Goal: Use online tool/utility: Utilize a website feature to perform a specific function

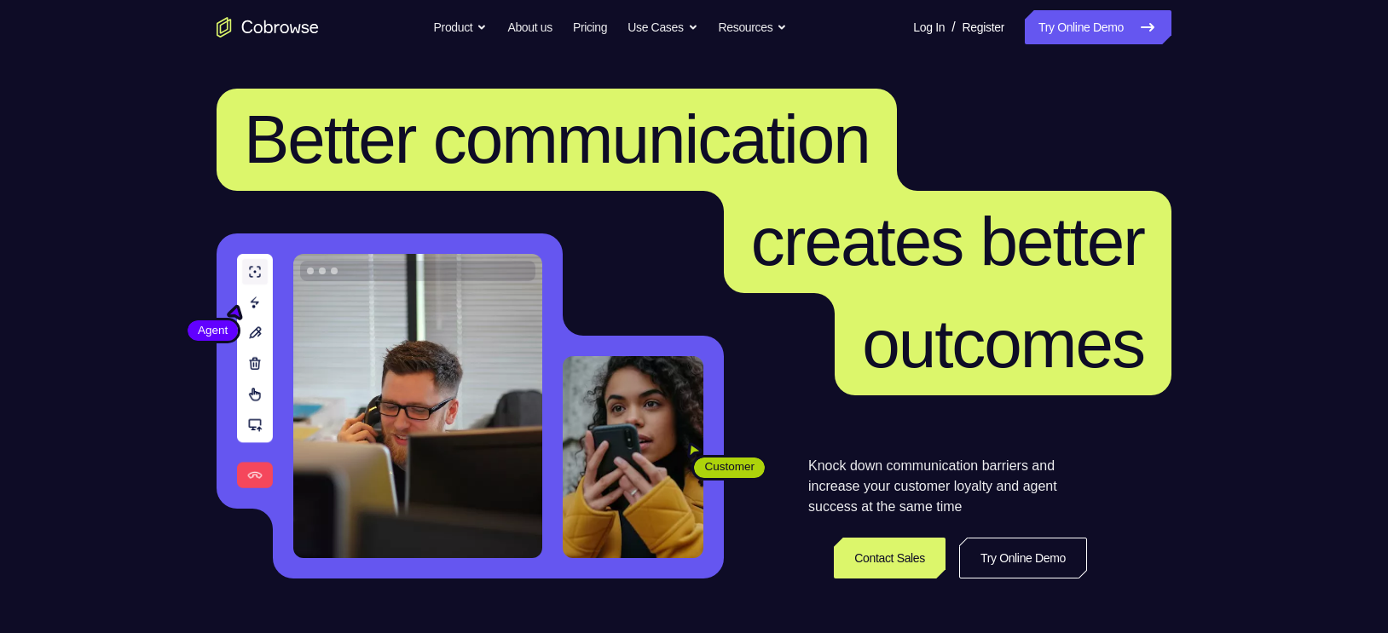
scroll to position [14, 0]
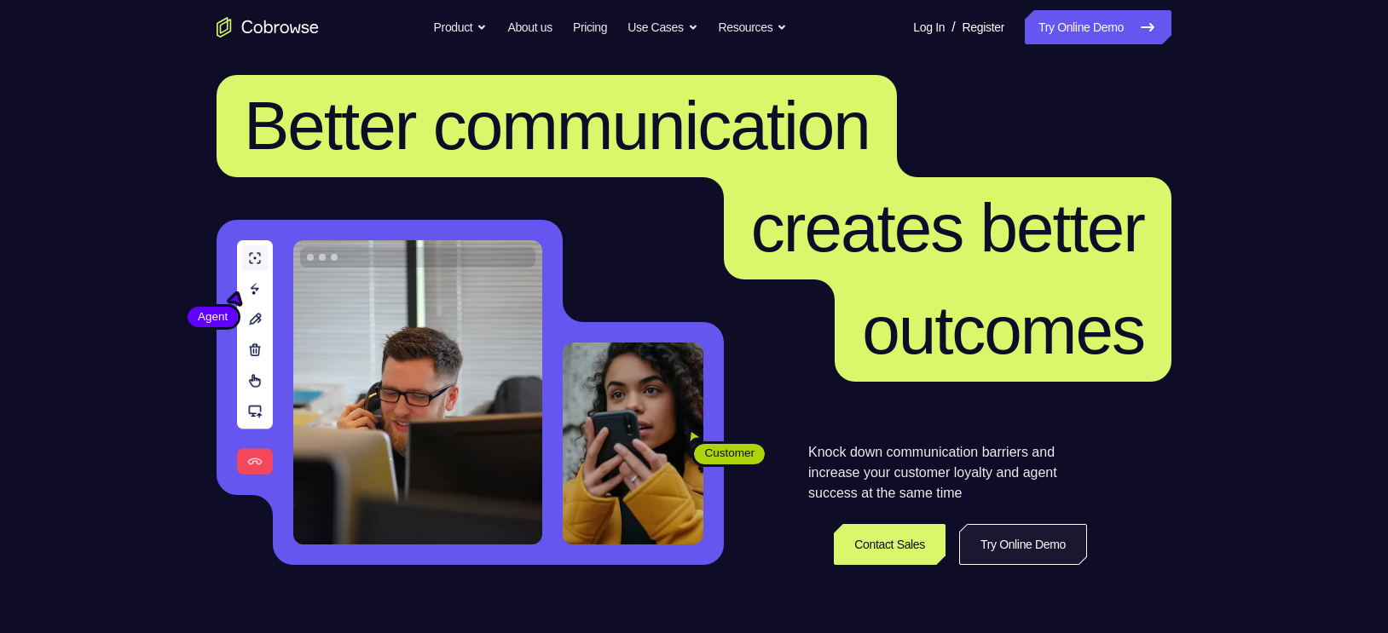
click at [1016, 537] on link "Try Online Demo" at bounding box center [1023, 544] width 128 height 41
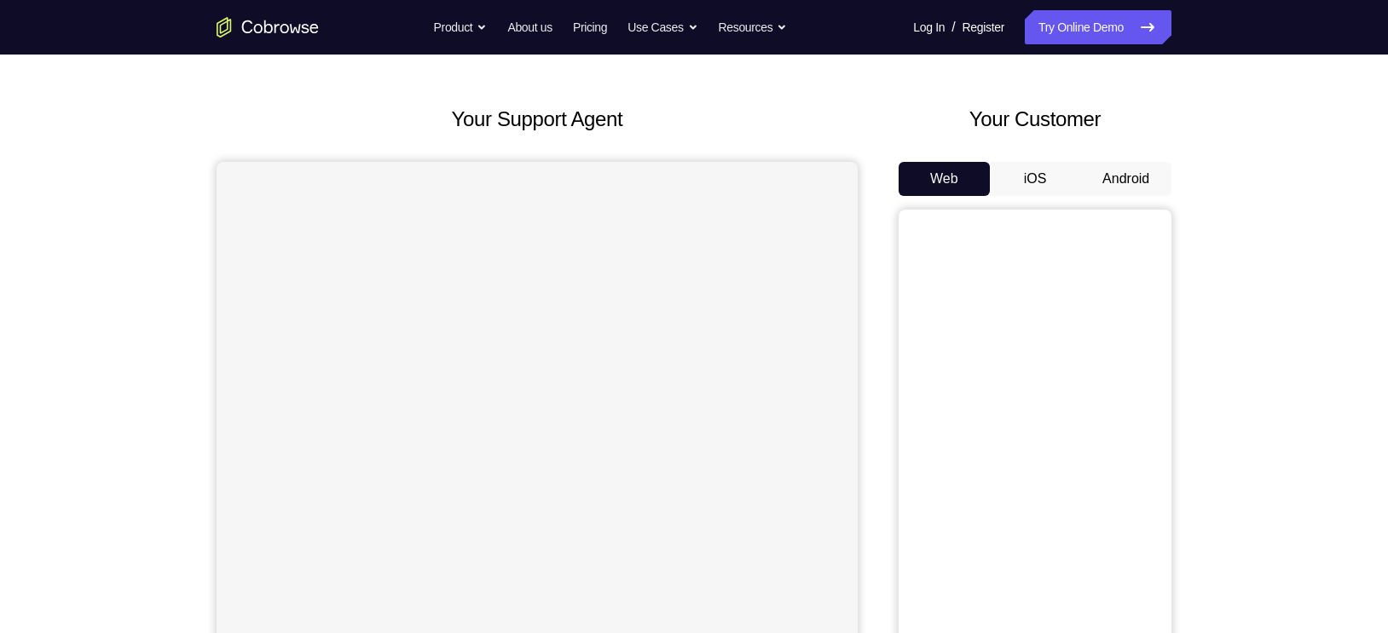
scroll to position [65, 0]
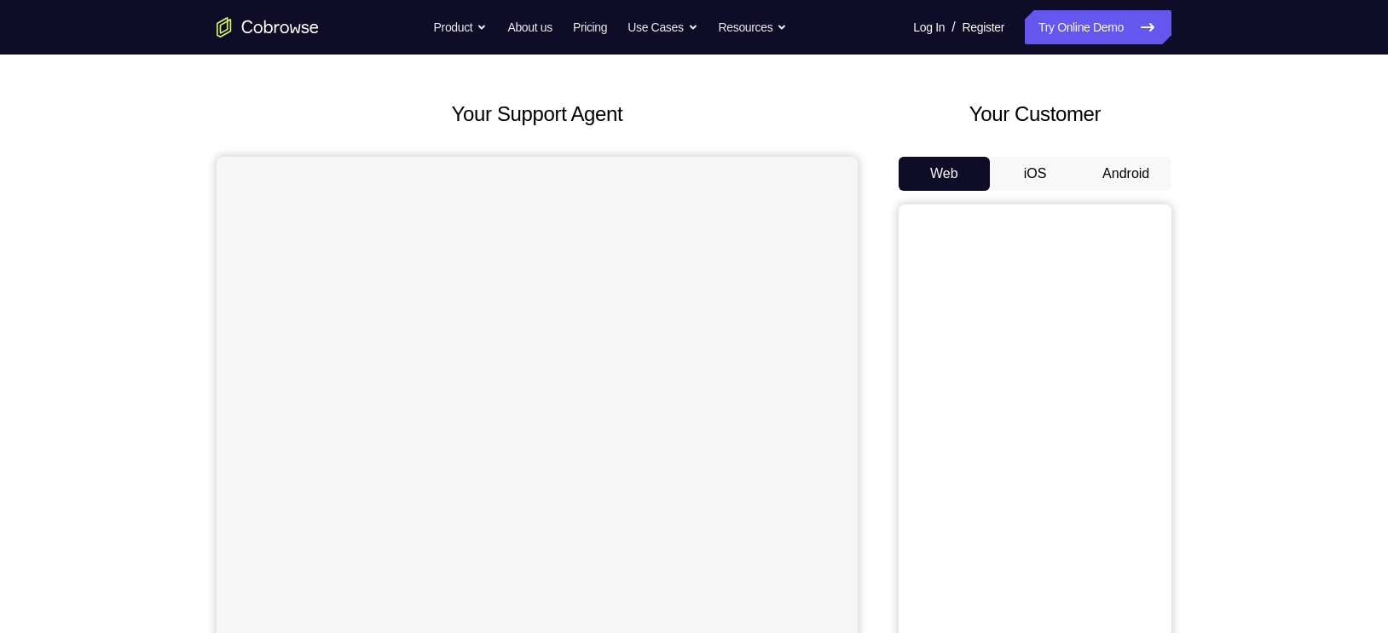
click at [1134, 176] on button "Android" at bounding box center [1125, 174] width 91 height 34
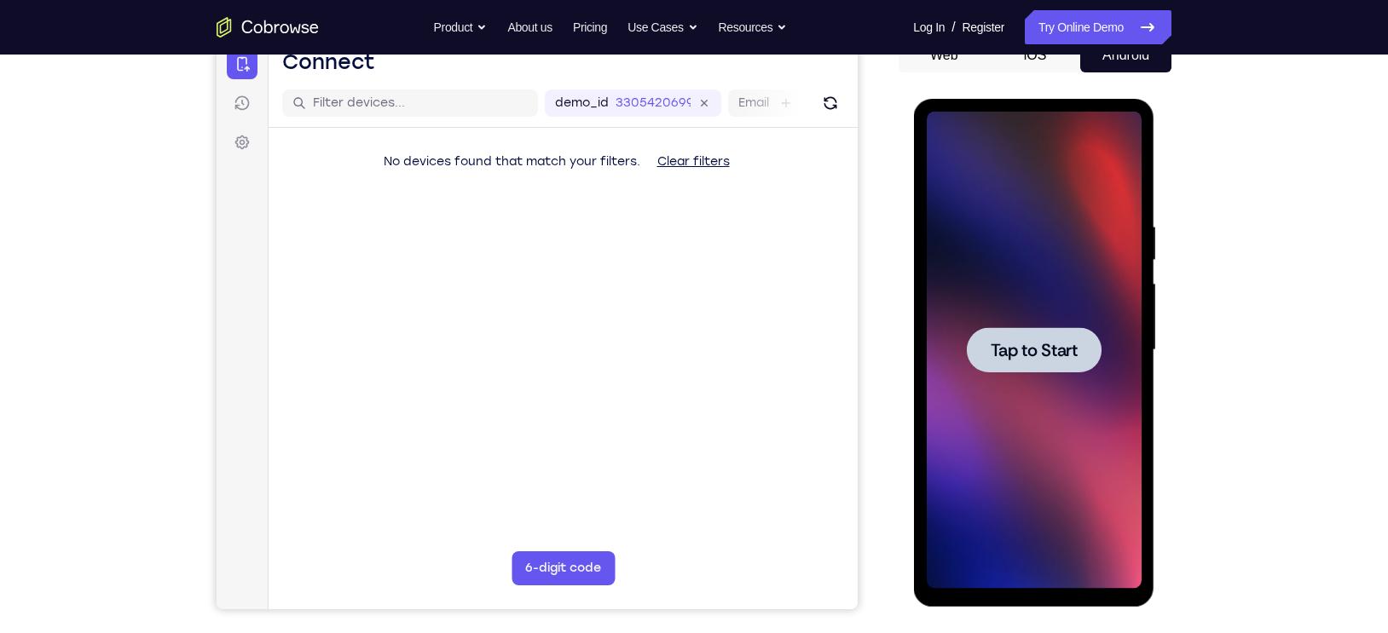
scroll to position [0, 0]
click at [1048, 358] on span "Tap to Start" at bounding box center [1033, 350] width 87 height 17
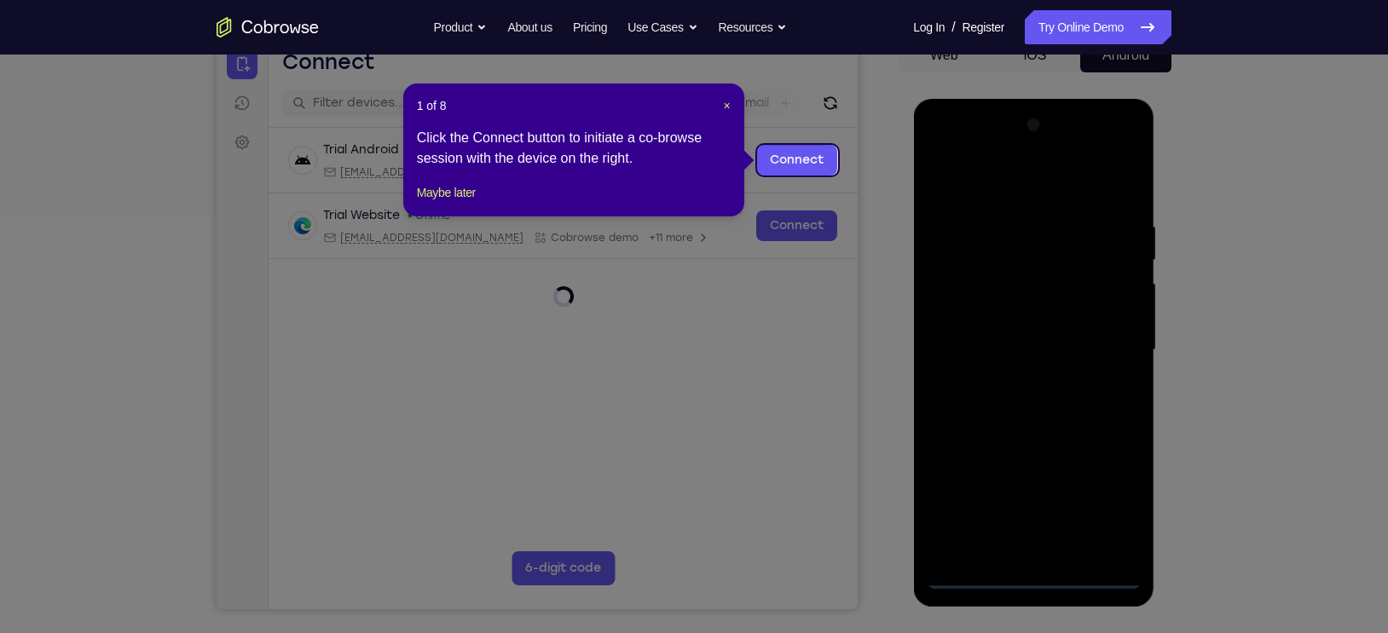
click at [882, 141] on icon at bounding box center [702, 316] width 1404 height 633
click at [820, 280] on icon at bounding box center [702, 316] width 1404 height 633
click at [726, 99] on span "×" at bounding box center [726, 106] width 7 height 14
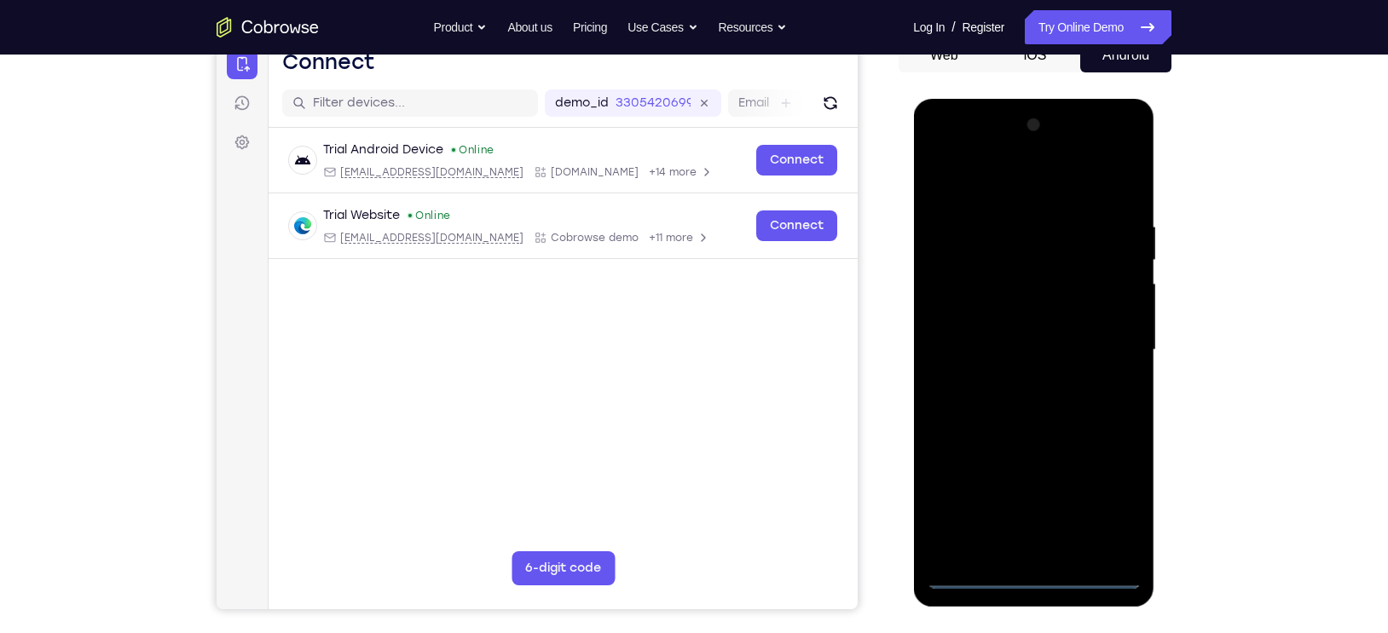
click at [1035, 579] on div at bounding box center [1033, 350] width 215 height 477
click at [1117, 493] on div at bounding box center [1033, 350] width 215 height 477
click at [1056, 188] on div at bounding box center [1033, 350] width 215 height 477
click at [1109, 349] on div at bounding box center [1033, 350] width 215 height 477
click at [1019, 383] on div at bounding box center [1033, 350] width 215 height 477
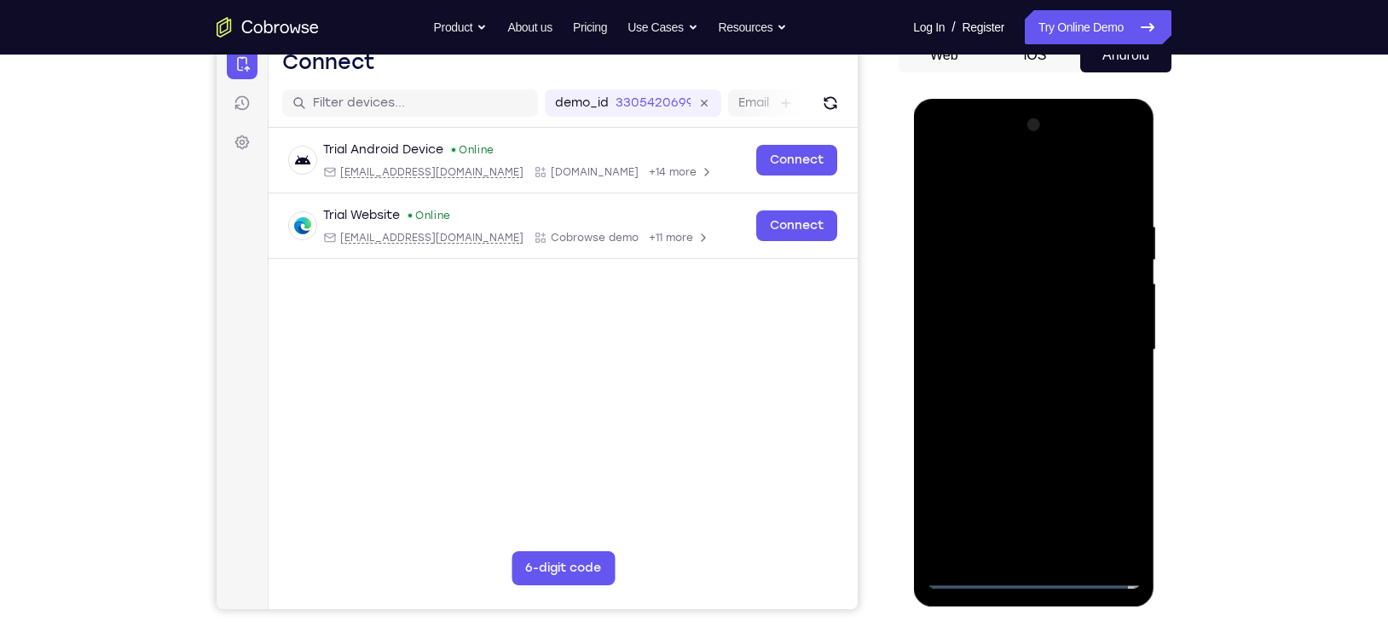
click at [1007, 327] on div at bounding box center [1033, 350] width 215 height 477
click at [1022, 303] on div at bounding box center [1033, 350] width 215 height 477
click at [997, 352] on div at bounding box center [1033, 350] width 215 height 477
click at [1037, 403] on div at bounding box center [1033, 350] width 215 height 477
click at [1033, 393] on div at bounding box center [1033, 350] width 215 height 477
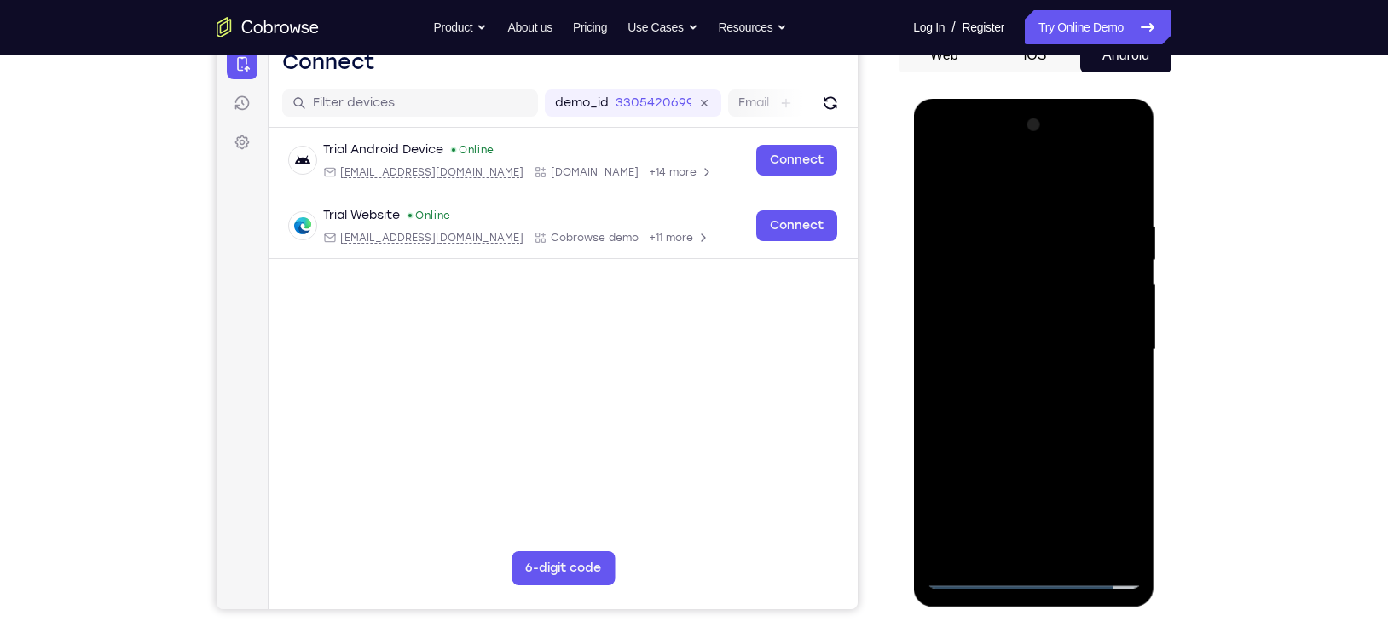
click at [1112, 373] on div at bounding box center [1033, 350] width 215 height 477
click at [1050, 422] on div at bounding box center [1033, 350] width 215 height 477
click at [1122, 201] on div at bounding box center [1033, 350] width 215 height 477
click at [1082, 185] on div at bounding box center [1033, 350] width 215 height 477
click at [1121, 188] on div at bounding box center [1033, 350] width 215 height 477
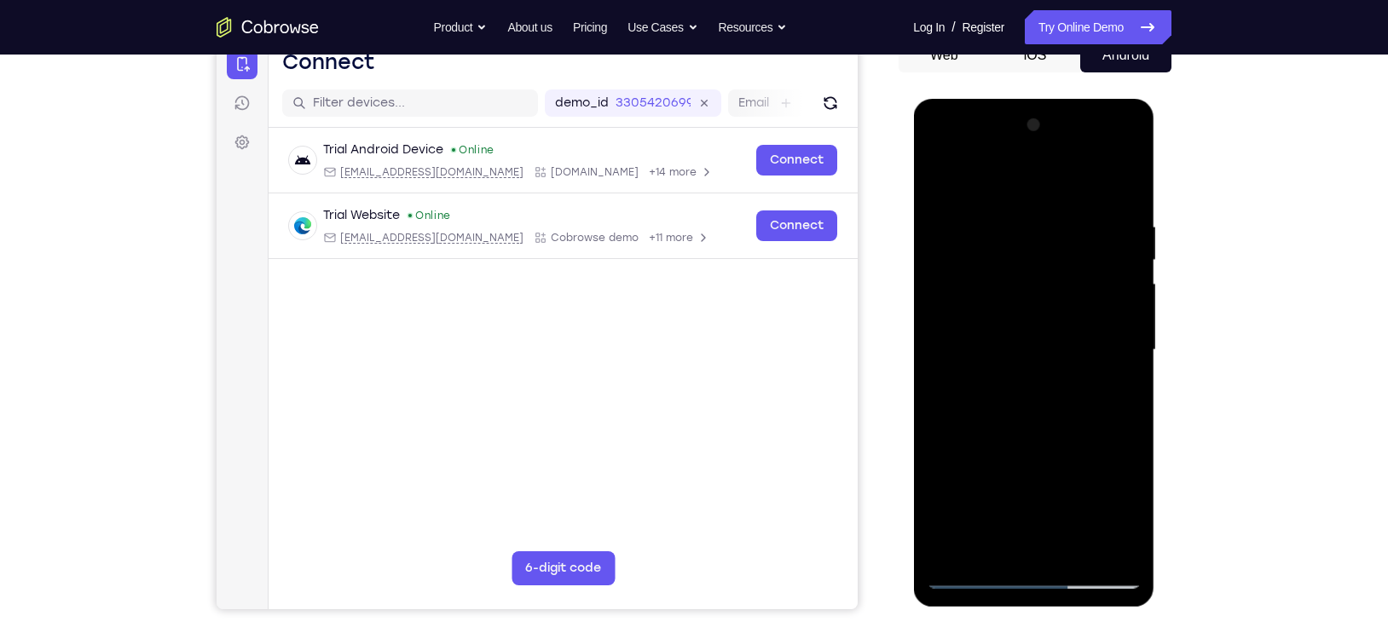
click at [1010, 220] on div at bounding box center [1033, 350] width 215 height 477
click at [1114, 334] on div at bounding box center [1033, 350] width 215 height 477
click at [1121, 272] on div at bounding box center [1033, 350] width 215 height 477
click at [1120, 546] on div at bounding box center [1033, 350] width 215 height 477
click at [927, 386] on div at bounding box center [1033, 350] width 215 height 477
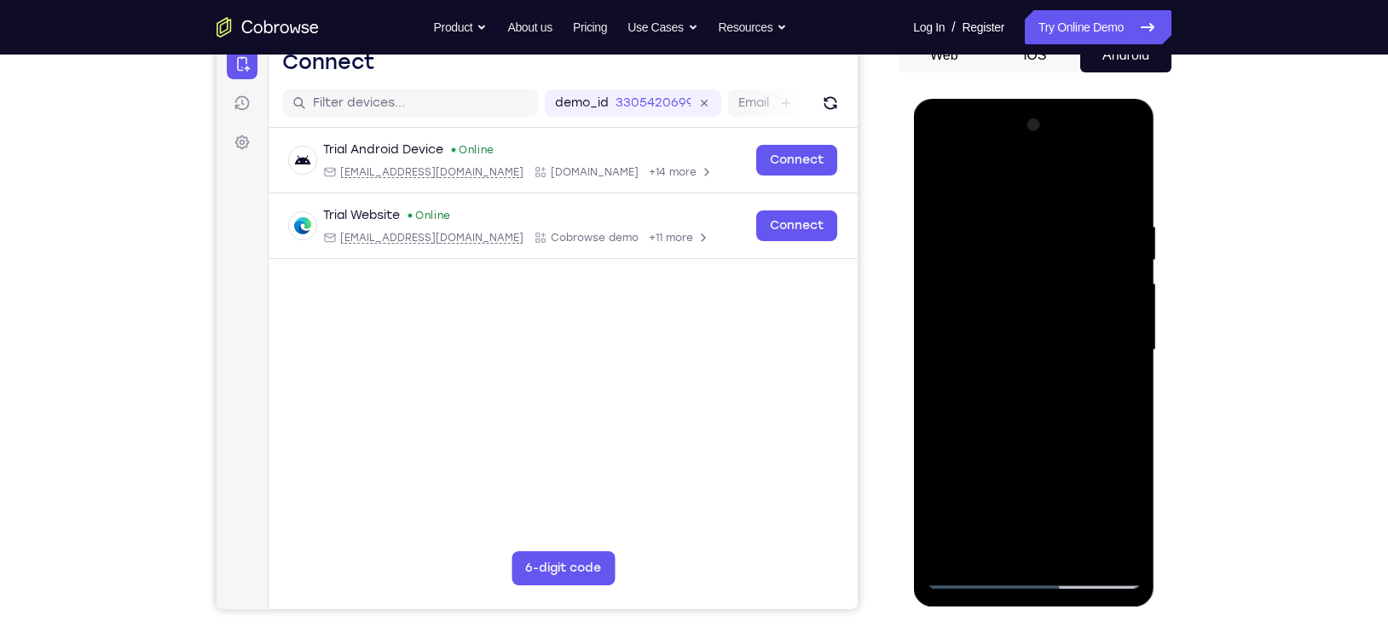
drag, startPoint x: 1010, startPoint y: 420, endPoint x: 1083, endPoint y: 418, distance: 73.3
click at [1083, 418] on div at bounding box center [1033, 350] width 215 height 477
click at [1104, 543] on div at bounding box center [1033, 350] width 215 height 477
click at [1123, 180] on div at bounding box center [1033, 350] width 215 height 477
click at [1077, 546] on div at bounding box center [1033, 350] width 215 height 477
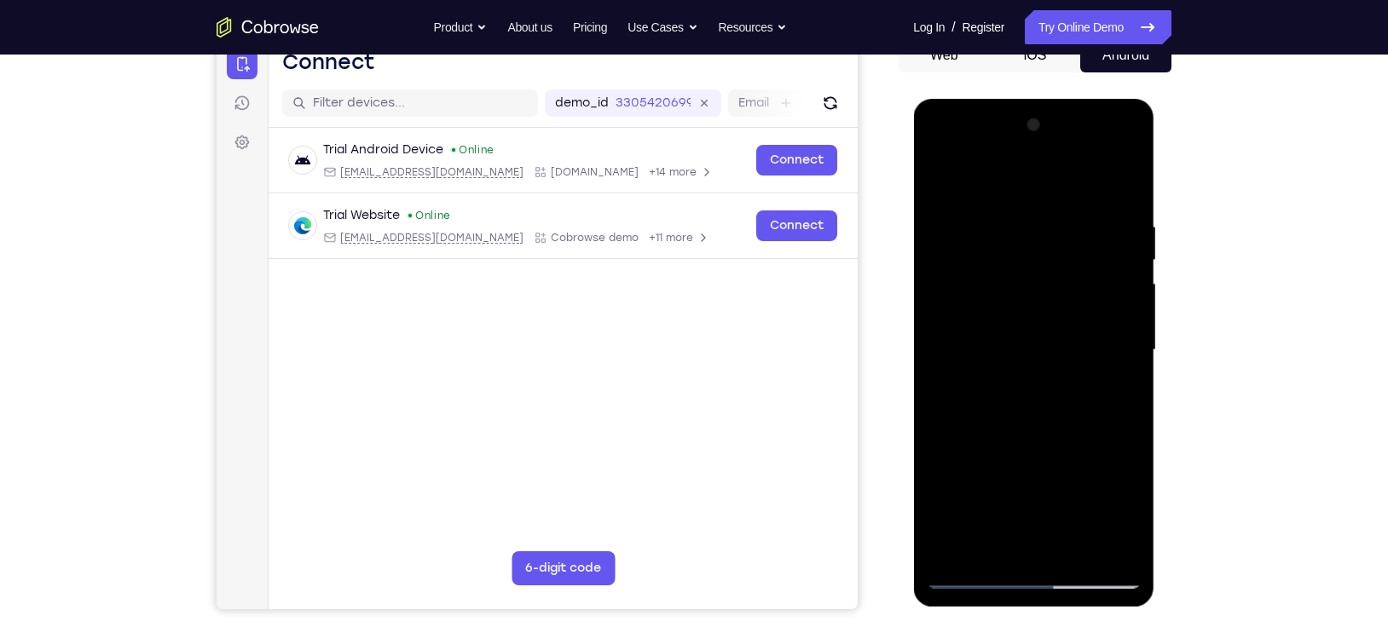
click at [1053, 435] on div at bounding box center [1033, 350] width 215 height 477
click at [1062, 338] on div at bounding box center [1033, 350] width 215 height 477
click at [1128, 512] on div at bounding box center [1033, 350] width 215 height 477
click at [1114, 390] on div at bounding box center [1033, 350] width 215 height 477
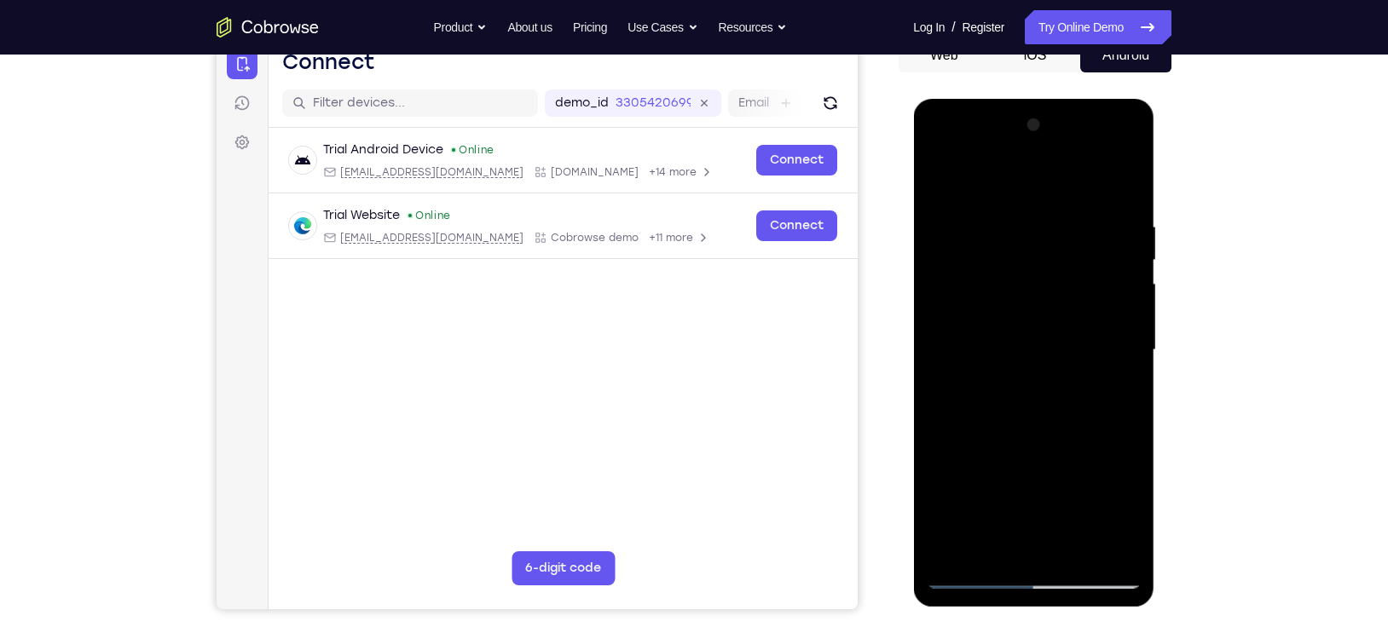
click at [955, 391] on div at bounding box center [1033, 350] width 215 height 477
click at [1127, 517] on div at bounding box center [1033, 350] width 215 height 477
click at [982, 388] on div at bounding box center [1033, 350] width 215 height 477
click at [1132, 518] on div at bounding box center [1033, 350] width 215 height 477
click at [1109, 390] on div at bounding box center [1033, 350] width 215 height 477
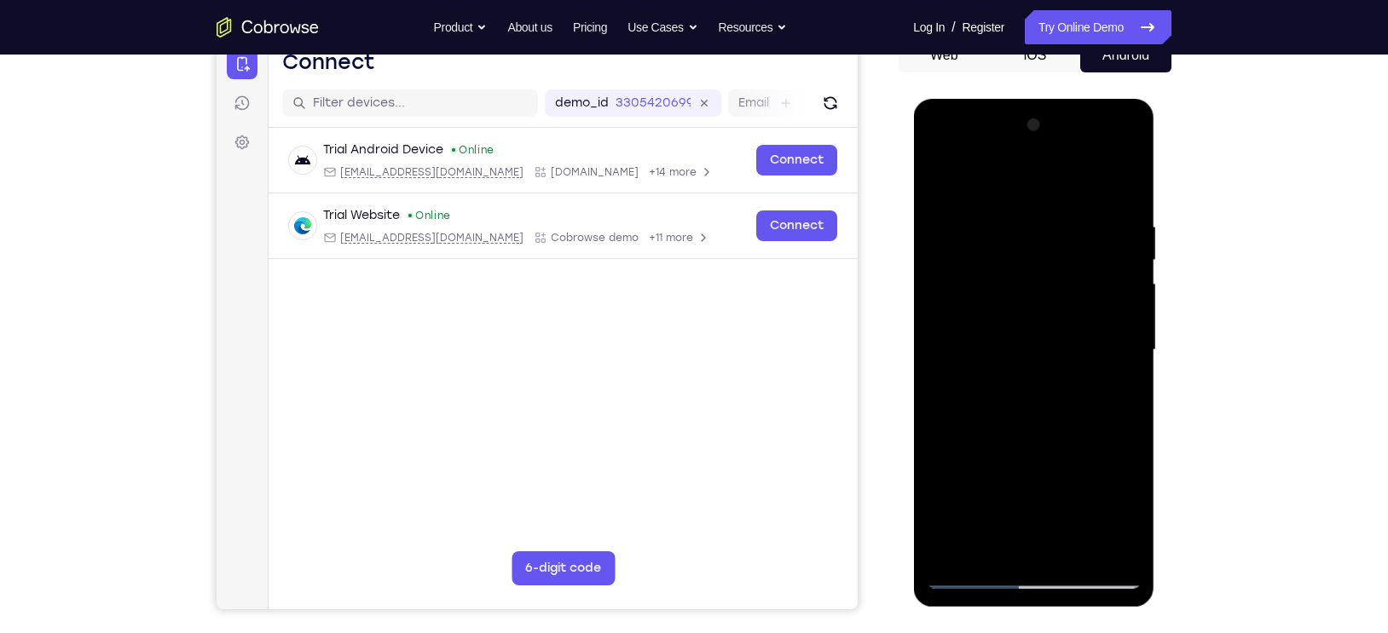
click at [944, 183] on div at bounding box center [1033, 350] width 215 height 477
click at [1042, 387] on div at bounding box center [1033, 350] width 215 height 477
click at [1062, 476] on div at bounding box center [1033, 350] width 215 height 477
click at [1084, 449] on div at bounding box center [1033, 350] width 215 height 477
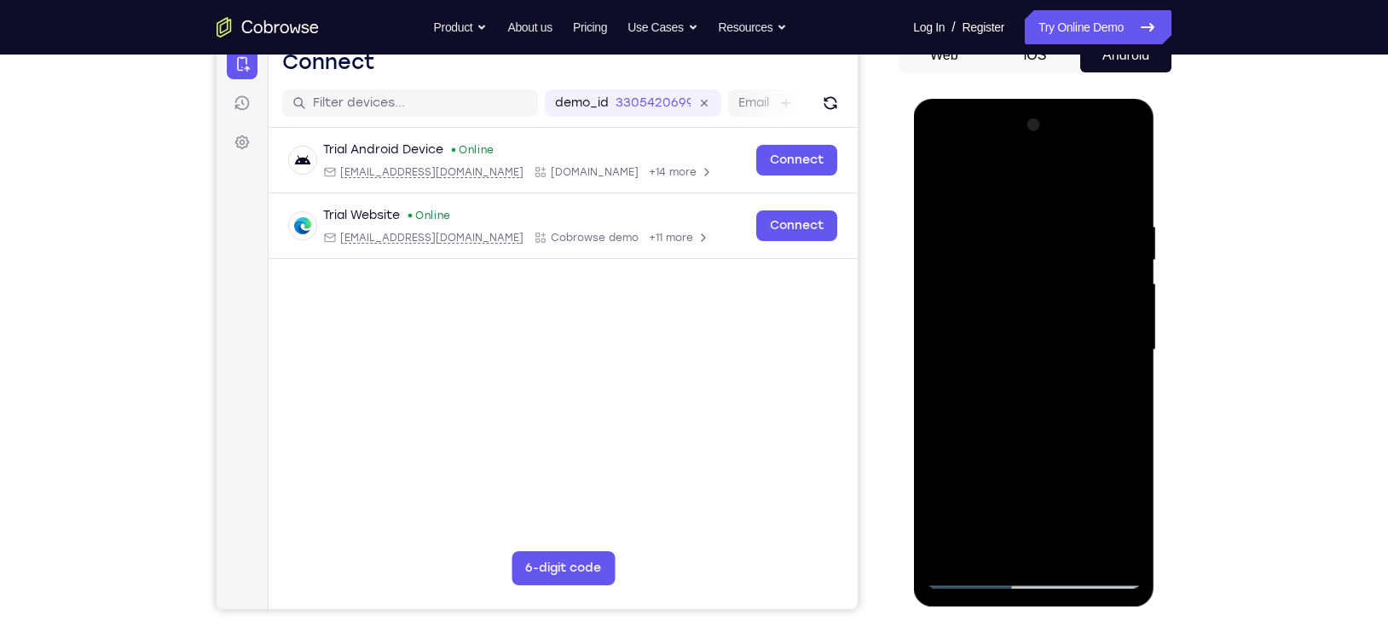
click at [993, 325] on div at bounding box center [1033, 350] width 215 height 477
click at [1001, 514] on div at bounding box center [1033, 350] width 215 height 477
click at [1042, 509] on div at bounding box center [1033, 350] width 215 height 477
click at [1091, 393] on div at bounding box center [1033, 350] width 215 height 477
click at [1117, 544] on div at bounding box center [1033, 350] width 215 height 477
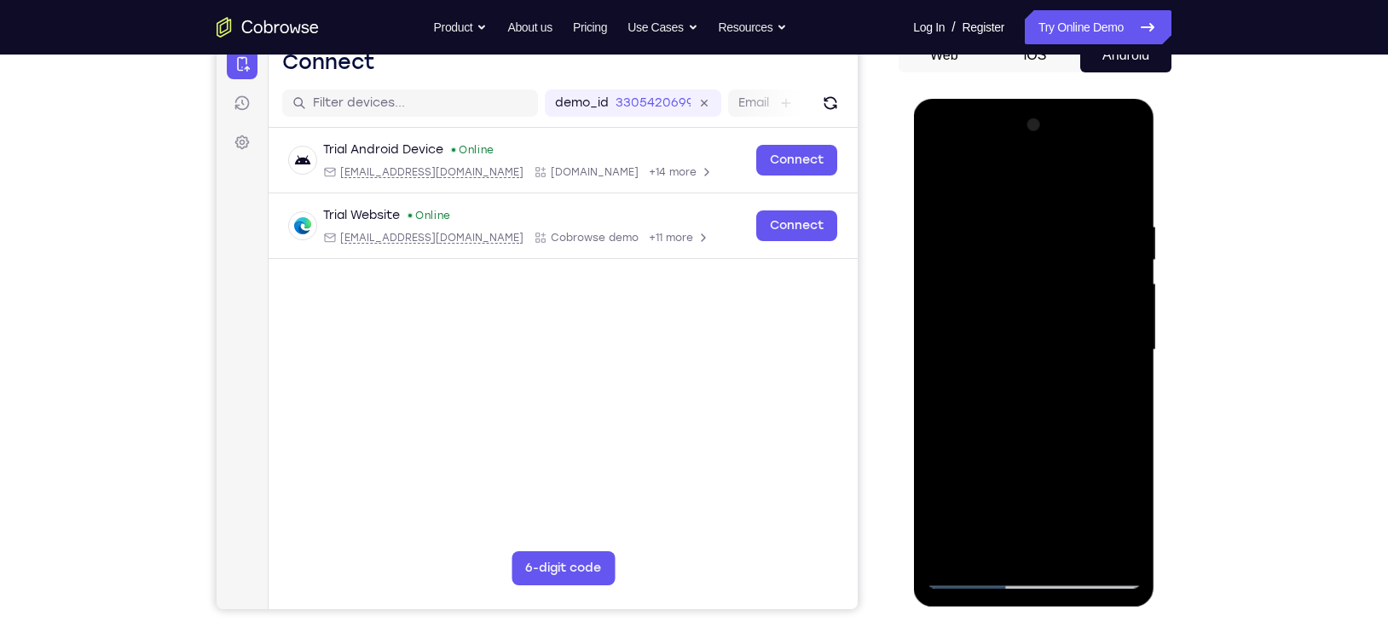
click at [944, 182] on div at bounding box center [1033, 350] width 215 height 477
click at [1071, 208] on div at bounding box center [1033, 350] width 215 height 477
click at [1121, 186] on div at bounding box center [1033, 350] width 215 height 477
drag, startPoint x: 1039, startPoint y: 439, endPoint x: 1076, endPoint y: 317, distance: 127.3
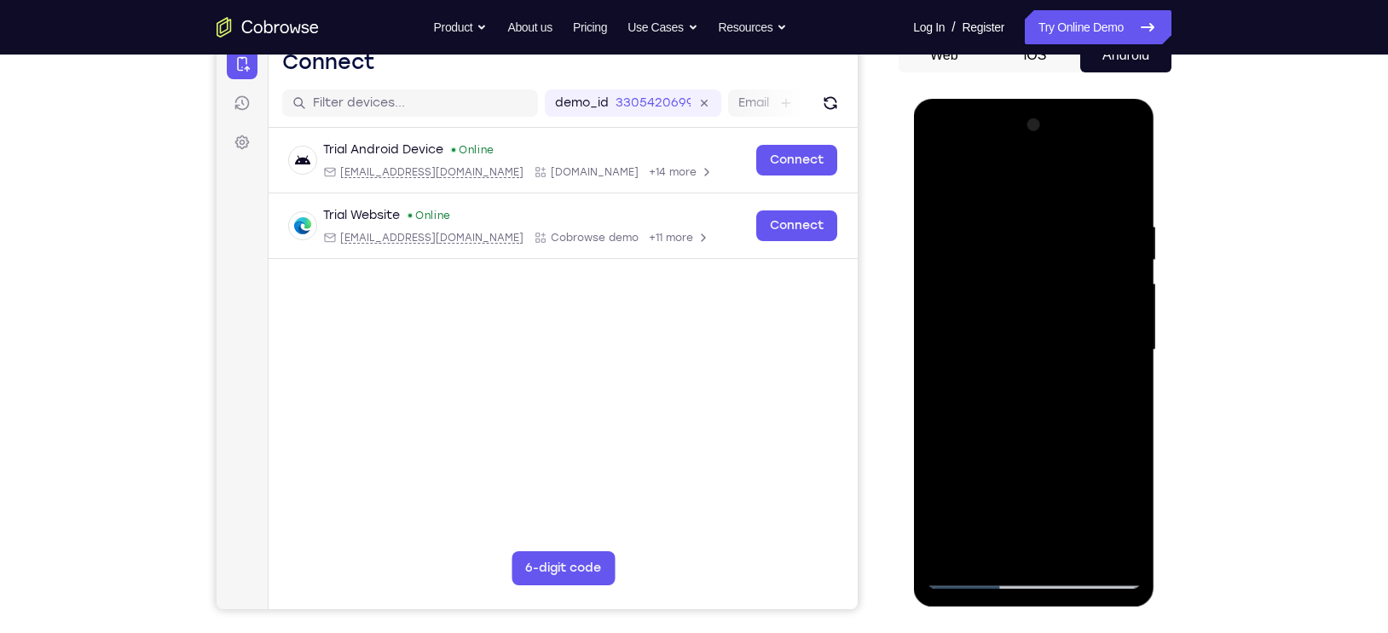
click at [1076, 317] on div at bounding box center [1033, 350] width 215 height 477
click at [942, 418] on div at bounding box center [1033, 350] width 215 height 477
drag, startPoint x: 1037, startPoint y: 428, endPoint x: 1017, endPoint y: 259, distance: 170.0
click at [1017, 259] on div at bounding box center [1033, 350] width 215 height 477
drag, startPoint x: 1068, startPoint y: 416, endPoint x: 1071, endPoint y: 184, distance: 231.9
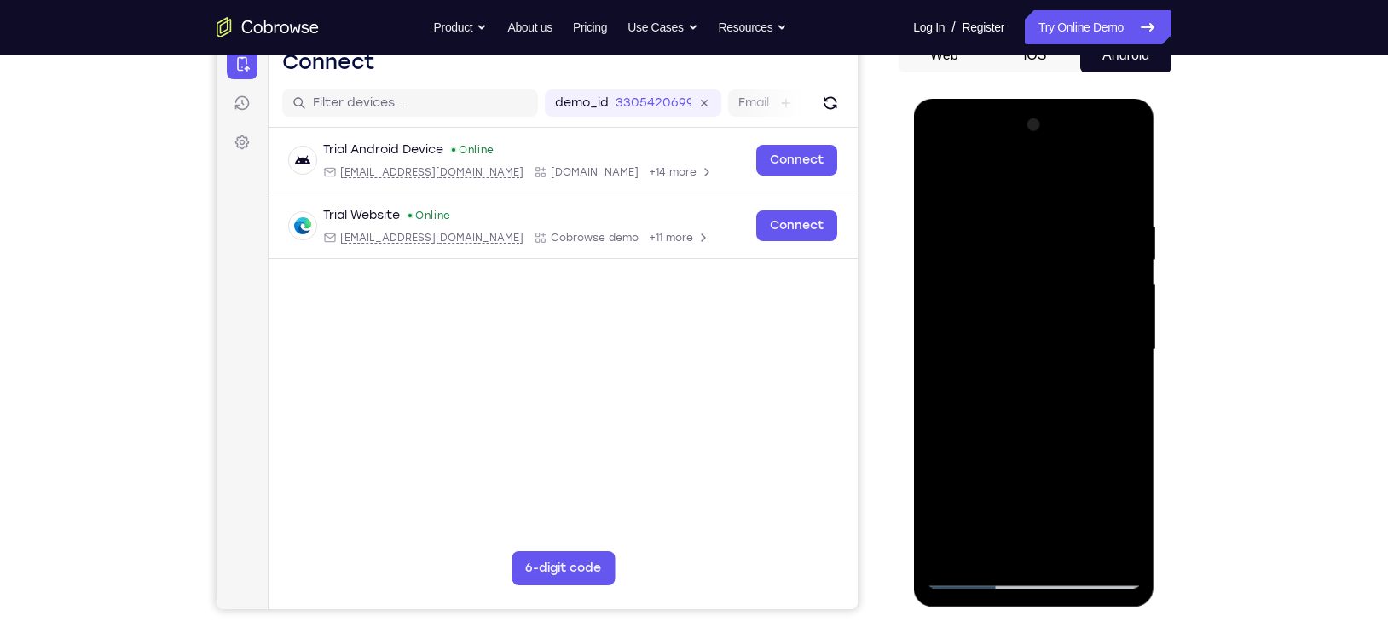
click at [1071, 184] on div at bounding box center [1033, 350] width 215 height 477
drag, startPoint x: 1047, startPoint y: 361, endPoint x: 1069, endPoint y: 219, distance: 143.2
click at [1069, 219] on div at bounding box center [1033, 350] width 215 height 477
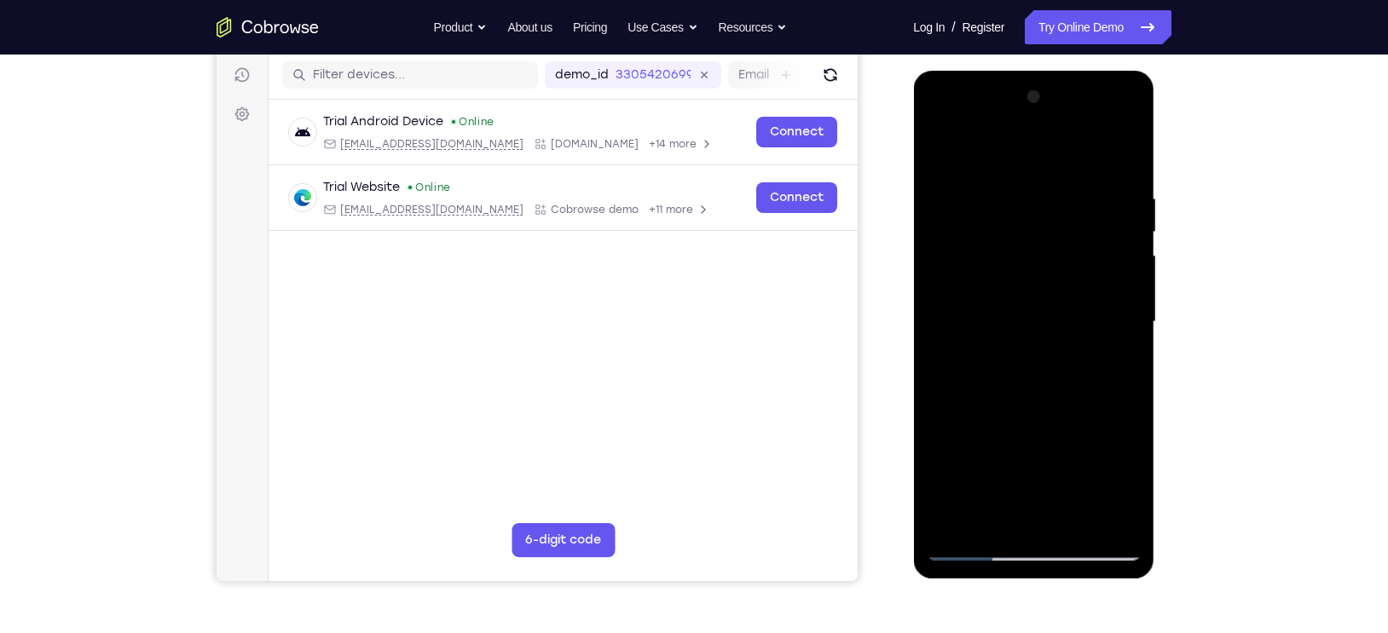
scroll to position [213, 0]
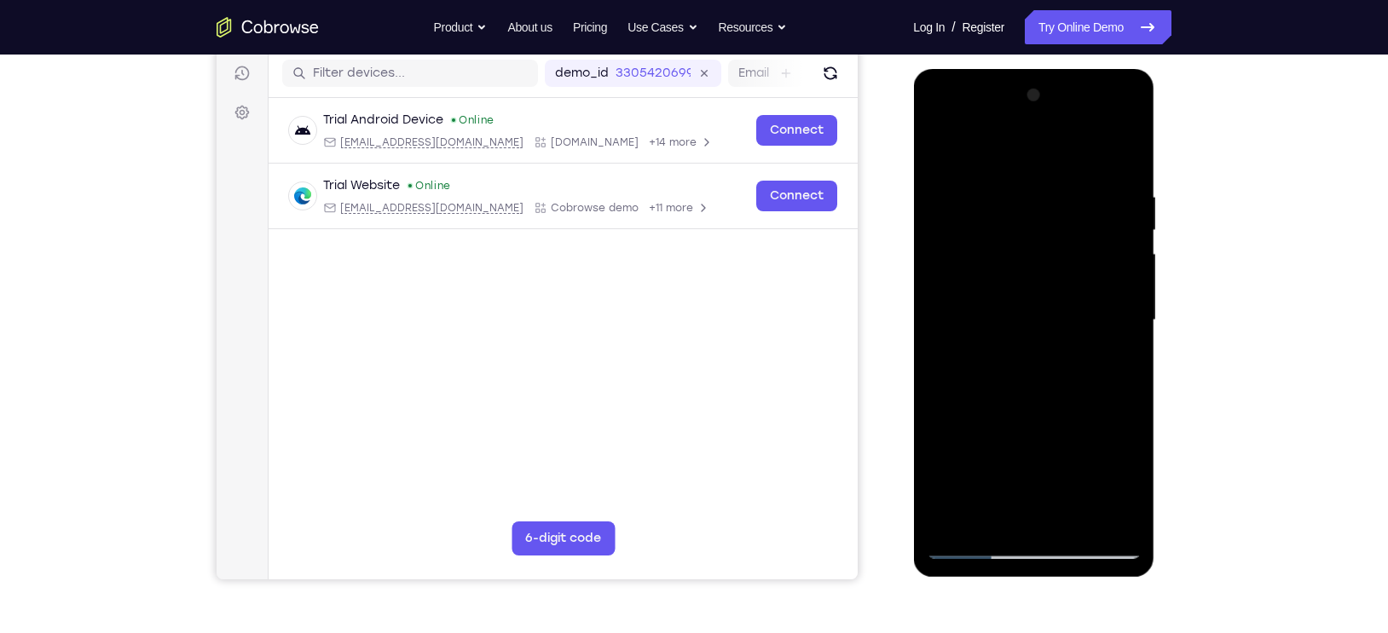
drag, startPoint x: 1074, startPoint y: 312, endPoint x: 1065, endPoint y: 231, distance: 81.5
drag, startPoint x: 1065, startPoint y: 231, endPoint x: 1111, endPoint y: 230, distance: 46.9
click at [1111, 230] on div at bounding box center [1033, 320] width 215 height 477
drag, startPoint x: 1060, startPoint y: 350, endPoint x: 1069, endPoint y: 327, distance: 24.5
click at [1063, 342] on div at bounding box center [1033, 320] width 215 height 477
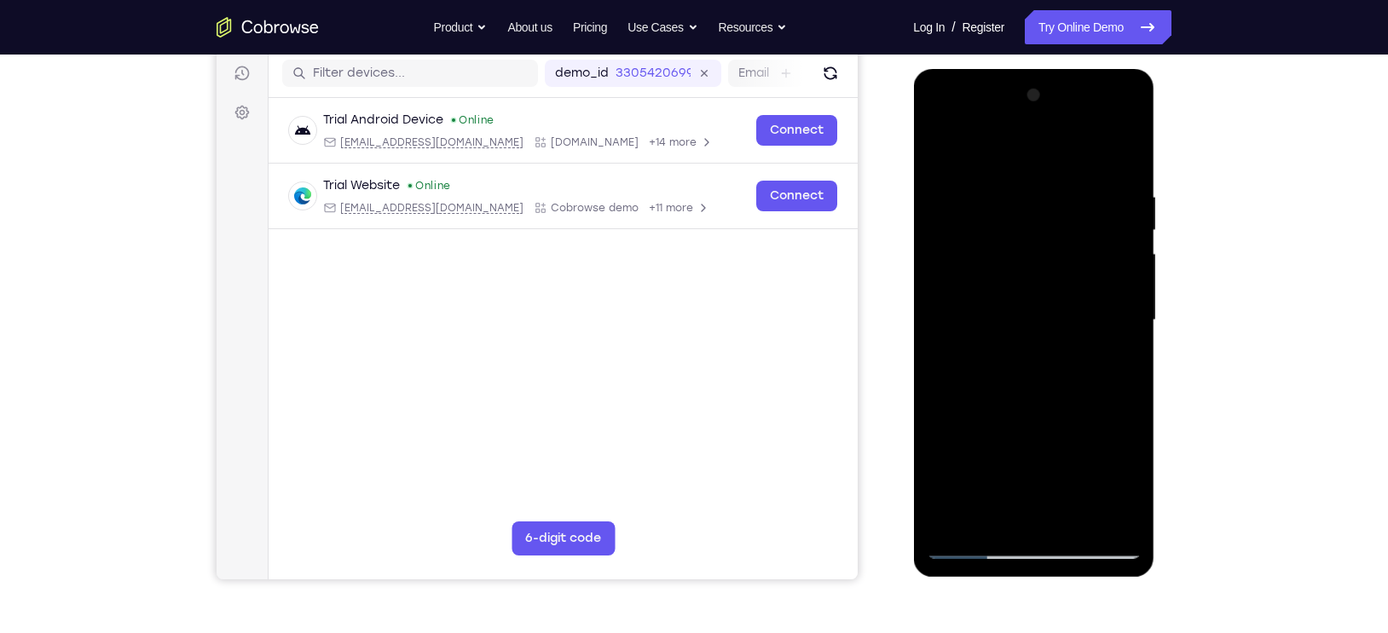
drag, startPoint x: 1076, startPoint y: 357, endPoint x: 1082, endPoint y: 323, distance: 34.6
click at [1082, 323] on div at bounding box center [1033, 320] width 215 height 477
click at [1125, 146] on div at bounding box center [1033, 320] width 215 height 477
drag, startPoint x: 1023, startPoint y: 201, endPoint x: 1039, endPoint y: 326, distance: 126.3
click at [1039, 326] on div at bounding box center [1033, 320] width 215 height 477
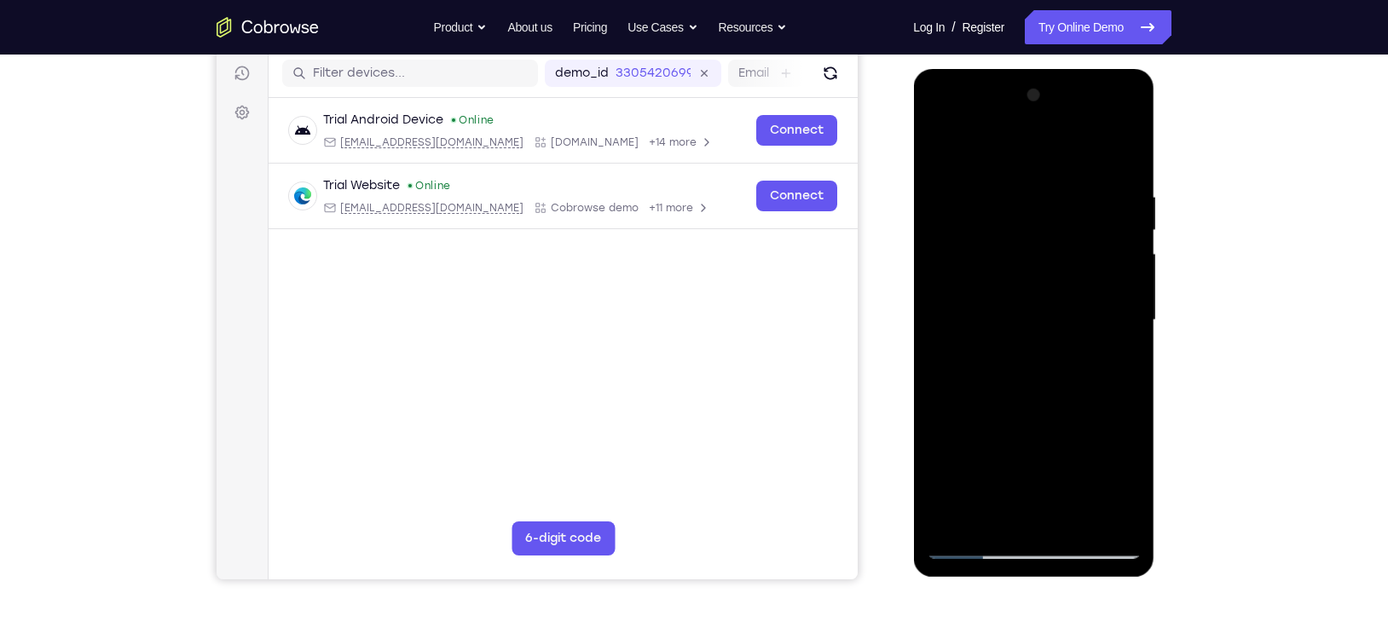
click at [1033, 188] on div at bounding box center [1033, 320] width 215 height 477
click at [988, 196] on div at bounding box center [1033, 320] width 215 height 477
click at [958, 197] on div at bounding box center [1033, 320] width 215 height 477
click at [967, 300] on div at bounding box center [1033, 320] width 215 height 477
click at [960, 191] on div at bounding box center [1033, 320] width 215 height 477
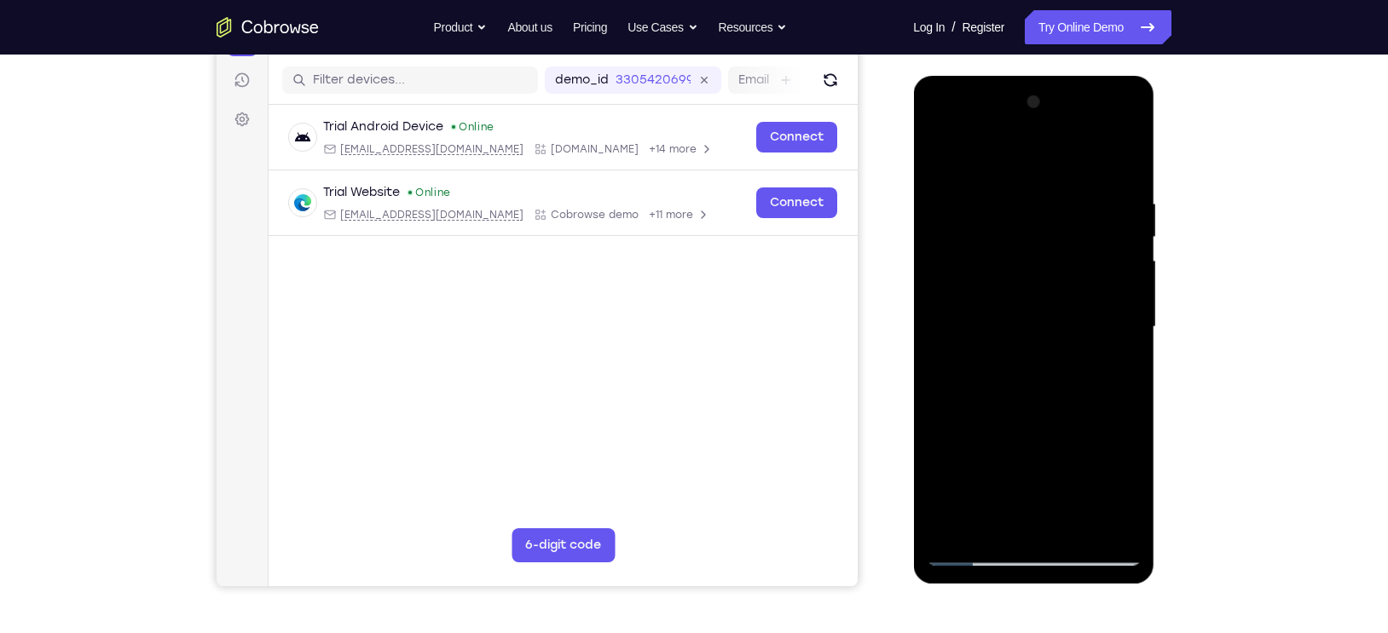
scroll to position [200, 0]
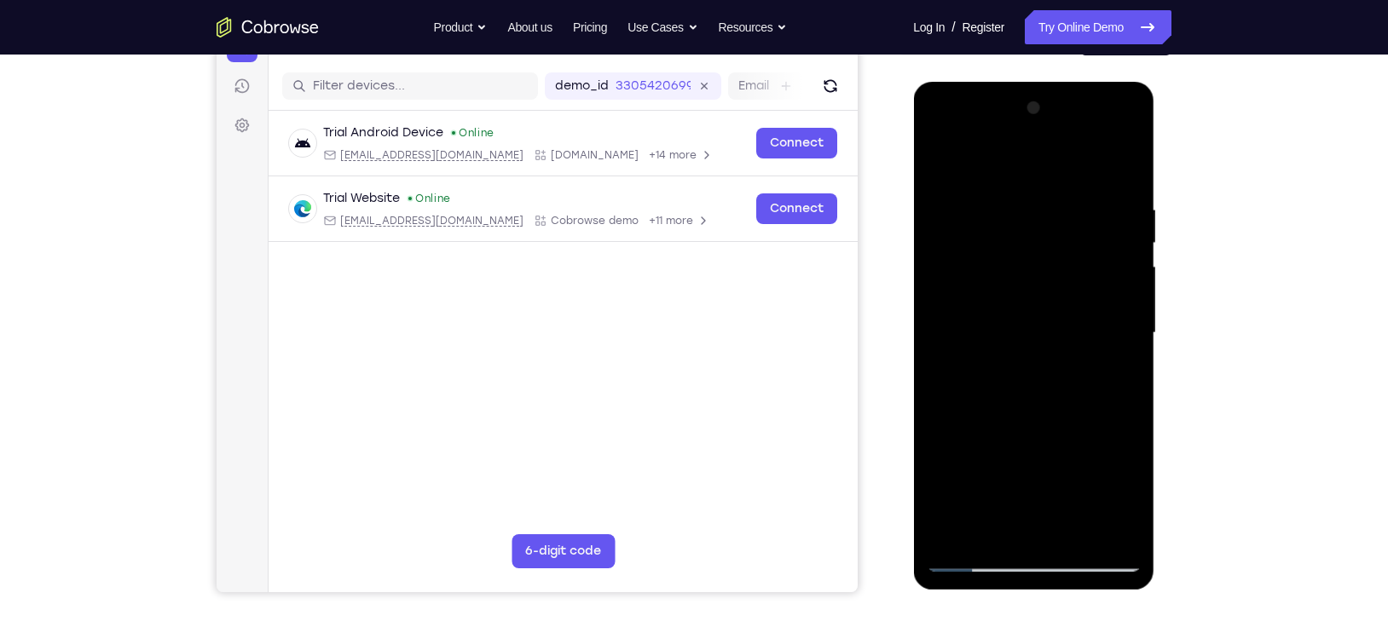
click at [957, 215] on div at bounding box center [1033, 333] width 215 height 477
drag, startPoint x: 1045, startPoint y: 286, endPoint x: 1042, endPoint y: 179, distance: 107.4
click at [1042, 179] on div at bounding box center [1033, 333] width 215 height 477
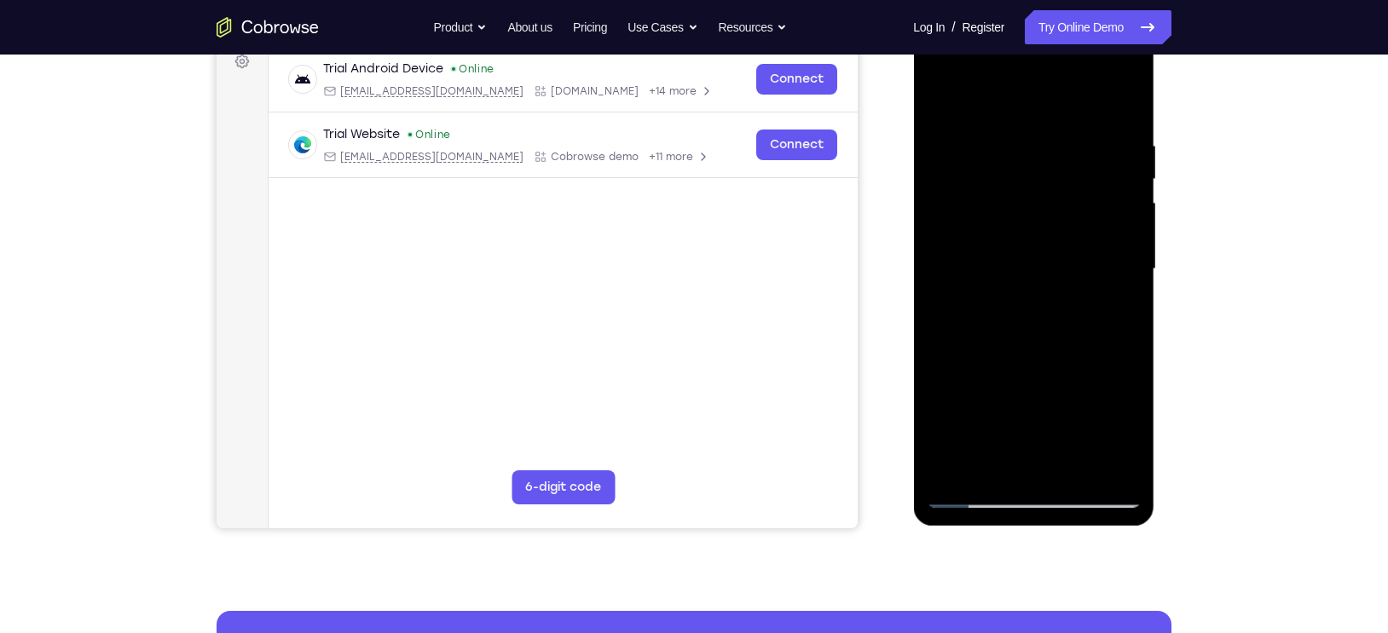
scroll to position [258, 0]
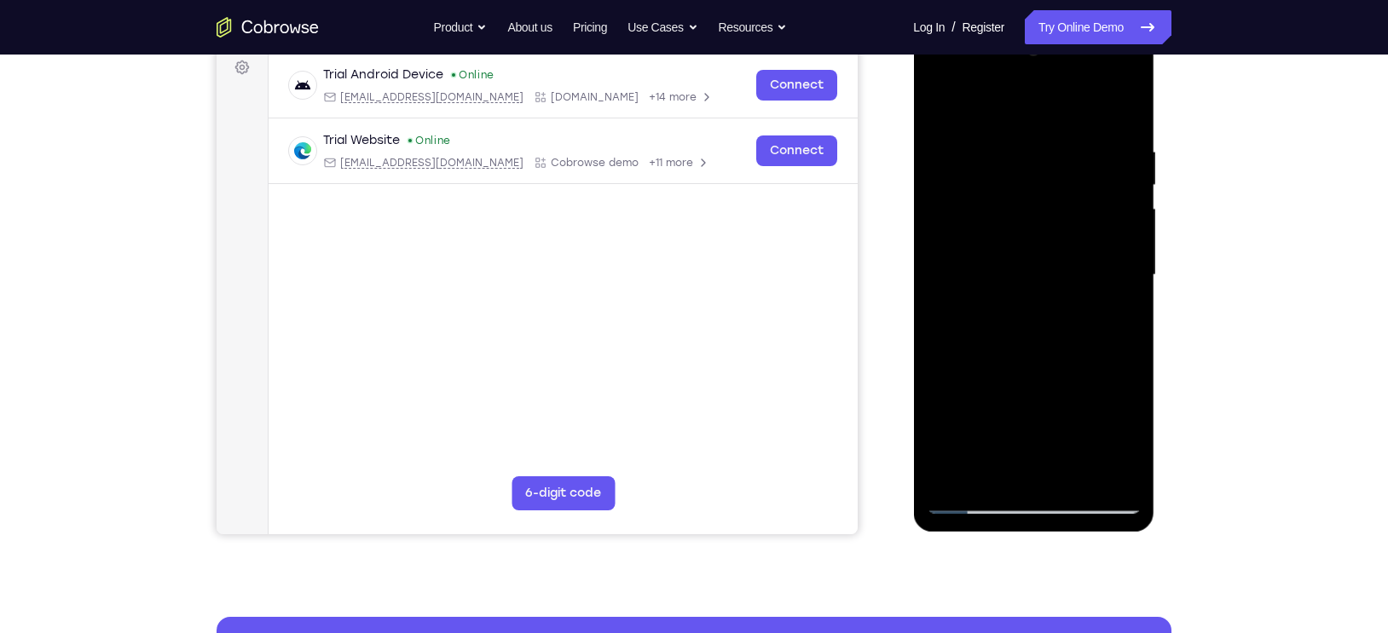
drag, startPoint x: 1060, startPoint y: 251, endPoint x: 1061, endPoint y: 260, distance: 9.4
click at [1061, 260] on div at bounding box center [1033, 275] width 215 height 477
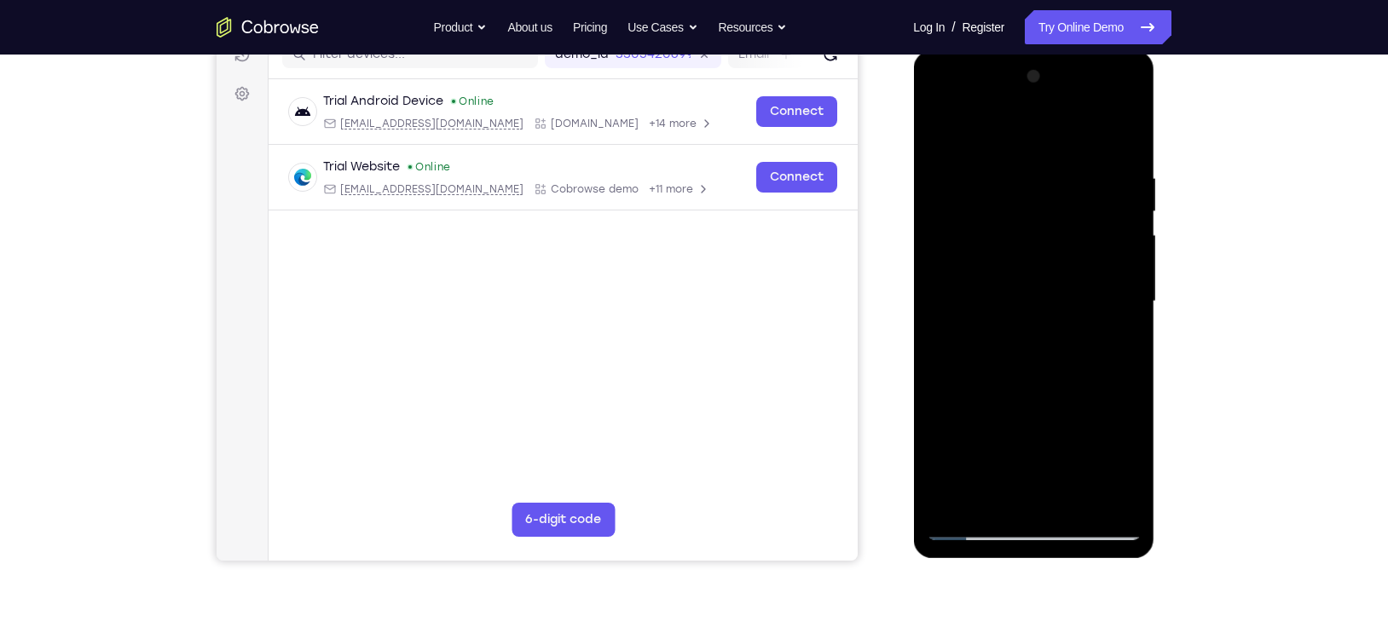
scroll to position [231, 0]
click at [972, 522] on div at bounding box center [1033, 302] width 215 height 477
click at [973, 527] on div at bounding box center [1033, 302] width 215 height 477
click at [940, 130] on div at bounding box center [1033, 302] width 215 height 477
drag, startPoint x: 1065, startPoint y: 338, endPoint x: 1086, endPoint y: 180, distance: 159.8
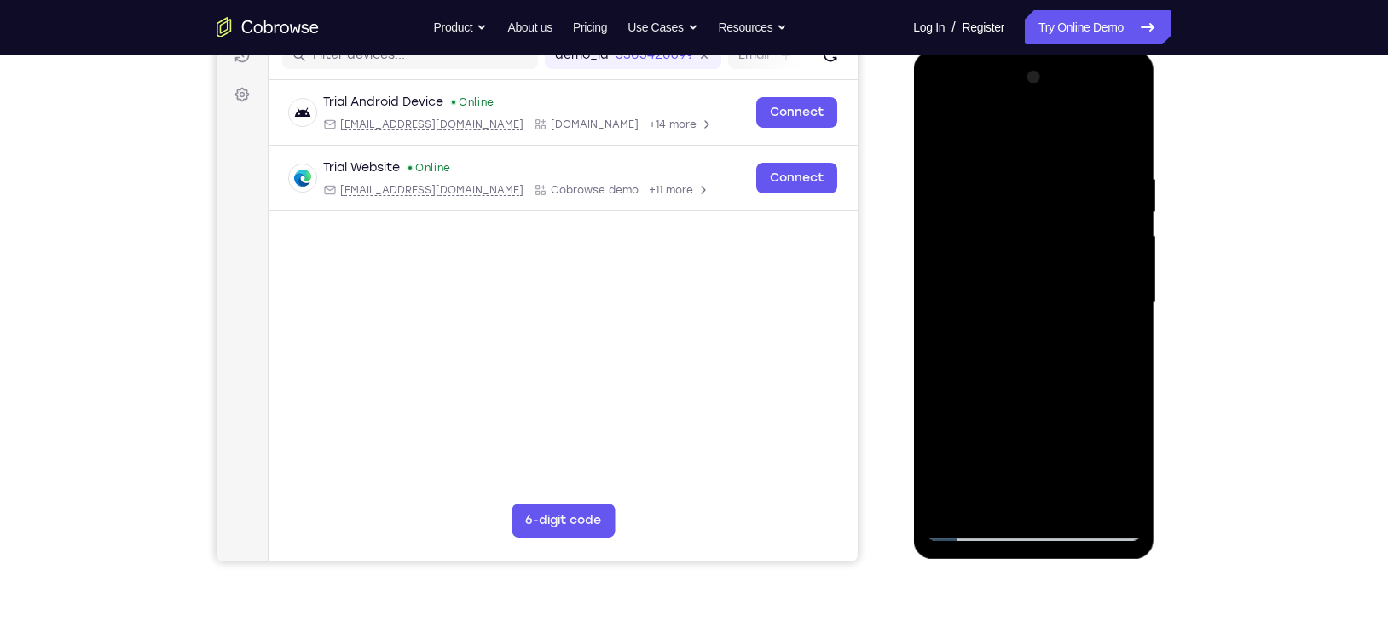
drag, startPoint x: 1086, startPoint y: 180, endPoint x: 1117, endPoint y: 246, distance: 73.6
click at [1117, 246] on div at bounding box center [1033, 302] width 215 height 477
drag, startPoint x: 1053, startPoint y: 384, endPoint x: 1062, endPoint y: 276, distance: 108.7
click at [1062, 276] on div at bounding box center [1033, 302] width 215 height 477
drag, startPoint x: 1046, startPoint y: 390, endPoint x: 1038, endPoint y: 262, distance: 128.9
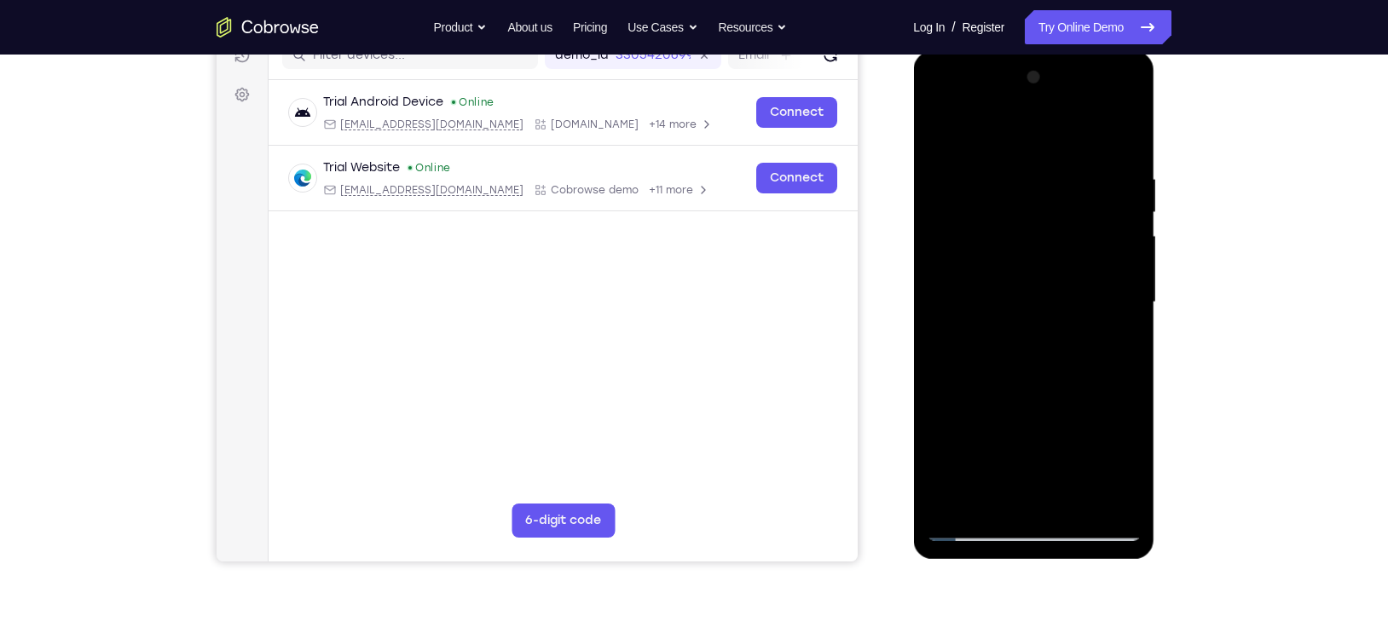
click at [1038, 262] on div at bounding box center [1033, 302] width 215 height 477
drag, startPoint x: 1048, startPoint y: 408, endPoint x: 1077, endPoint y: 251, distance: 159.6
click at [1077, 251] on div at bounding box center [1033, 302] width 215 height 477
drag, startPoint x: 1038, startPoint y: 402, endPoint x: 1061, endPoint y: 305, distance: 99.9
click at [1061, 305] on div at bounding box center [1033, 302] width 215 height 477
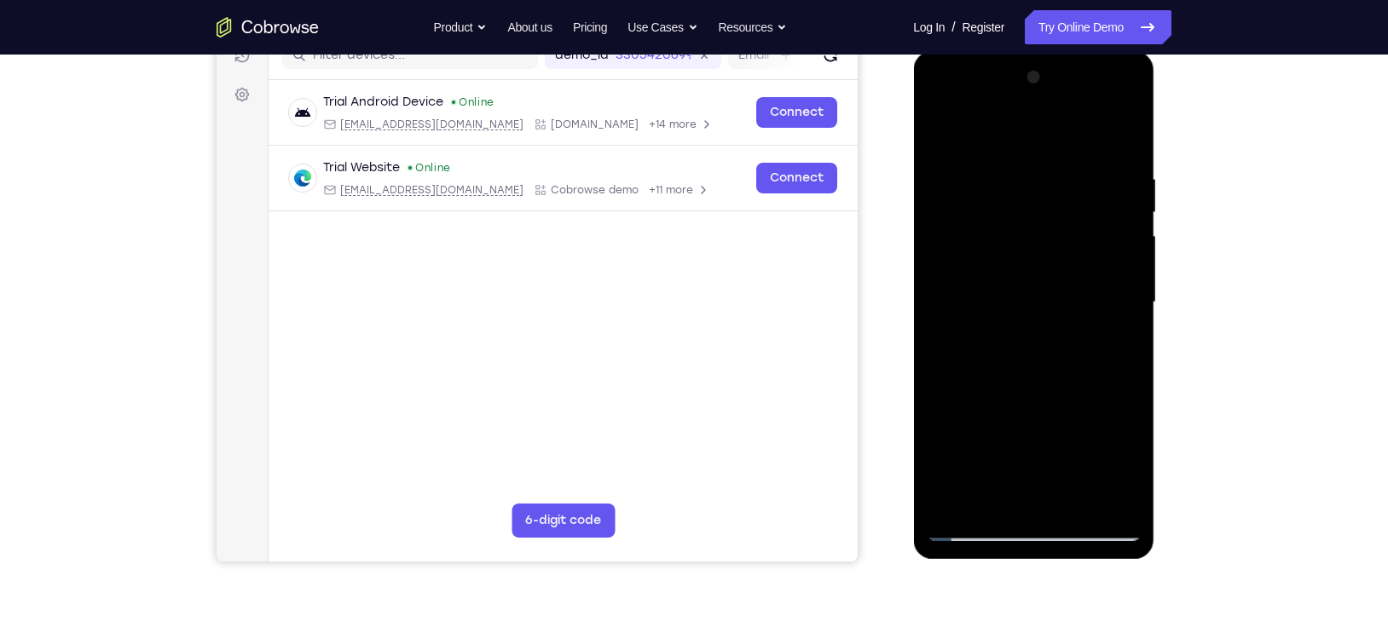
drag, startPoint x: 1070, startPoint y: 343, endPoint x: 1062, endPoint y: 258, distance: 85.6
click at [1062, 258] on div at bounding box center [1033, 302] width 215 height 477
drag, startPoint x: 1053, startPoint y: 357, endPoint x: 1071, endPoint y: 240, distance: 118.3
click at [1071, 240] on div at bounding box center [1033, 302] width 215 height 477
click at [1122, 313] on div at bounding box center [1033, 302] width 215 height 477
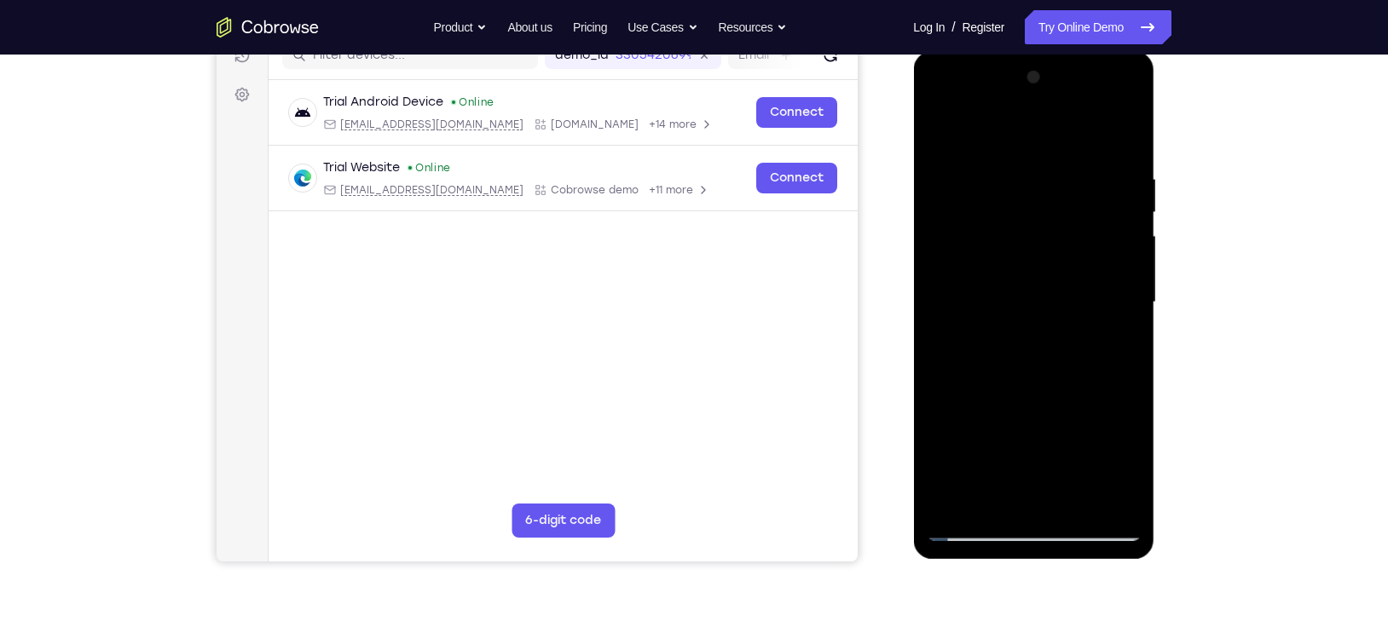
click at [1122, 313] on div at bounding box center [1033, 302] width 215 height 477
drag, startPoint x: 1034, startPoint y: 348, endPoint x: 1029, endPoint y: 201, distance: 146.7
click at [1029, 201] on div at bounding box center [1033, 302] width 215 height 477
drag, startPoint x: 1043, startPoint y: 285, endPoint x: 1053, endPoint y: 237, distance: 48.8
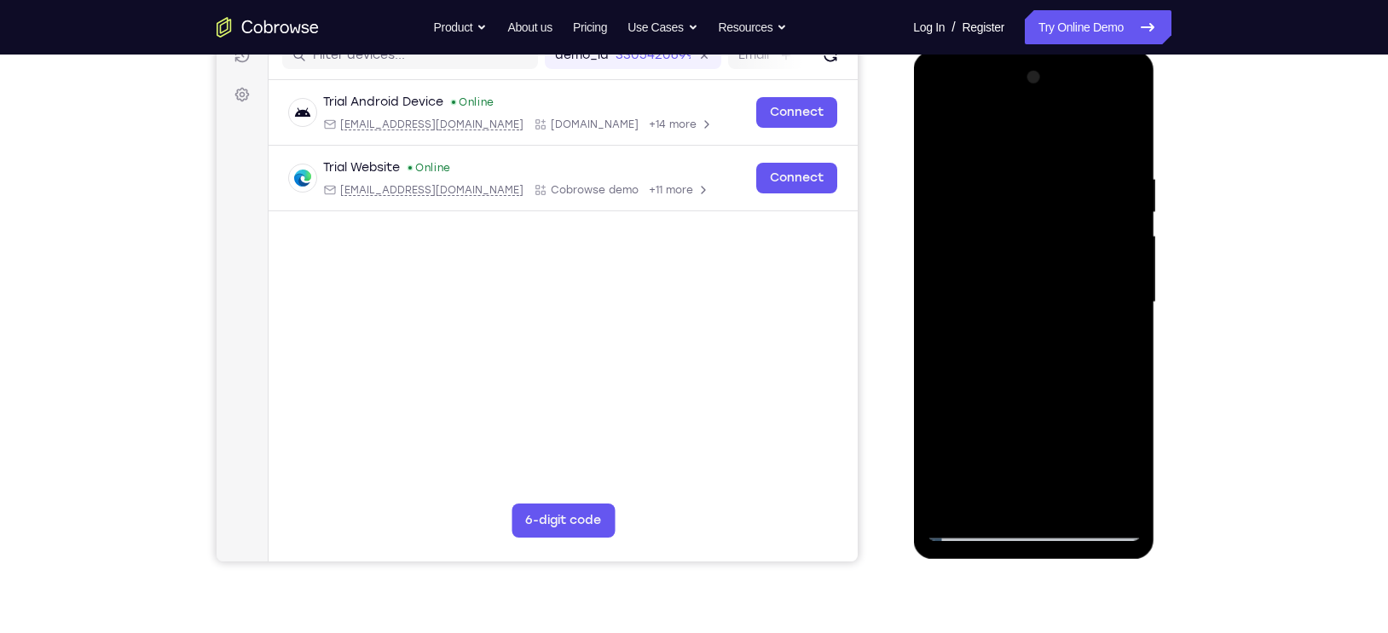
click at [1053, 237] on div at bounding box center [1033, 302] width 215 height 477
drag, startPoint x: 1064, startPoint y: 409, endPoint x: 1065, endPoint y: 263, distance: 145.8
click at [1065, 263] on div at bounding box center [1033, 302] width 215 height 477
drag, startPoint x: 1072, startPoint y: 389, endPoint x: 1083, endPoint y: 317, distance: 72.4
click at [1083, 317] on div at bounding box center [1033, 302] width 215 height 477
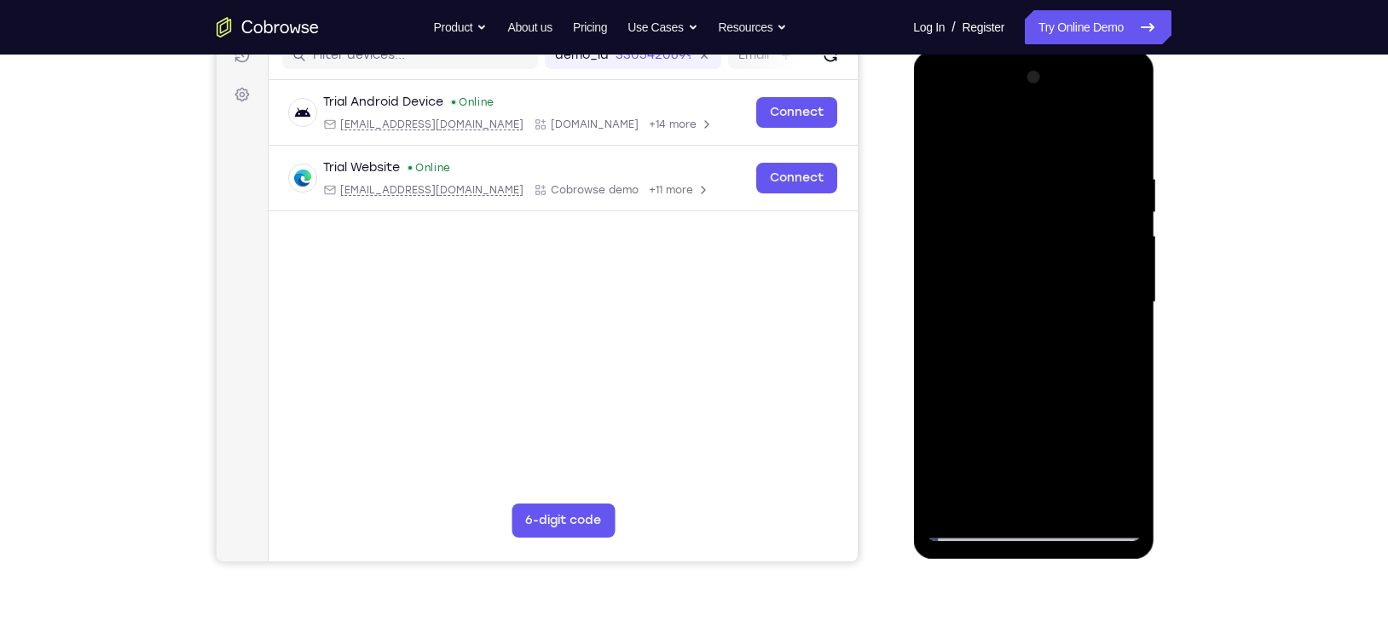
drag, startPoint x: 1058, startPoint y: 417, endPoint x: 1077, endPoint y: 263, distance: 155.5
click at [1077, 263] on div at bounding box center [1033, 302] width 215 height 477
click at [1027, 373] on div at bounding box center [1033, 302] width 215 height 477
drag, startPoint x: 1070, startPoint y: 391, endPoint x: 1079, endPoint y: 268, distance: 123.1
click at [1079, 268] on div at bounding box center [1033, 302] width 215 height 477
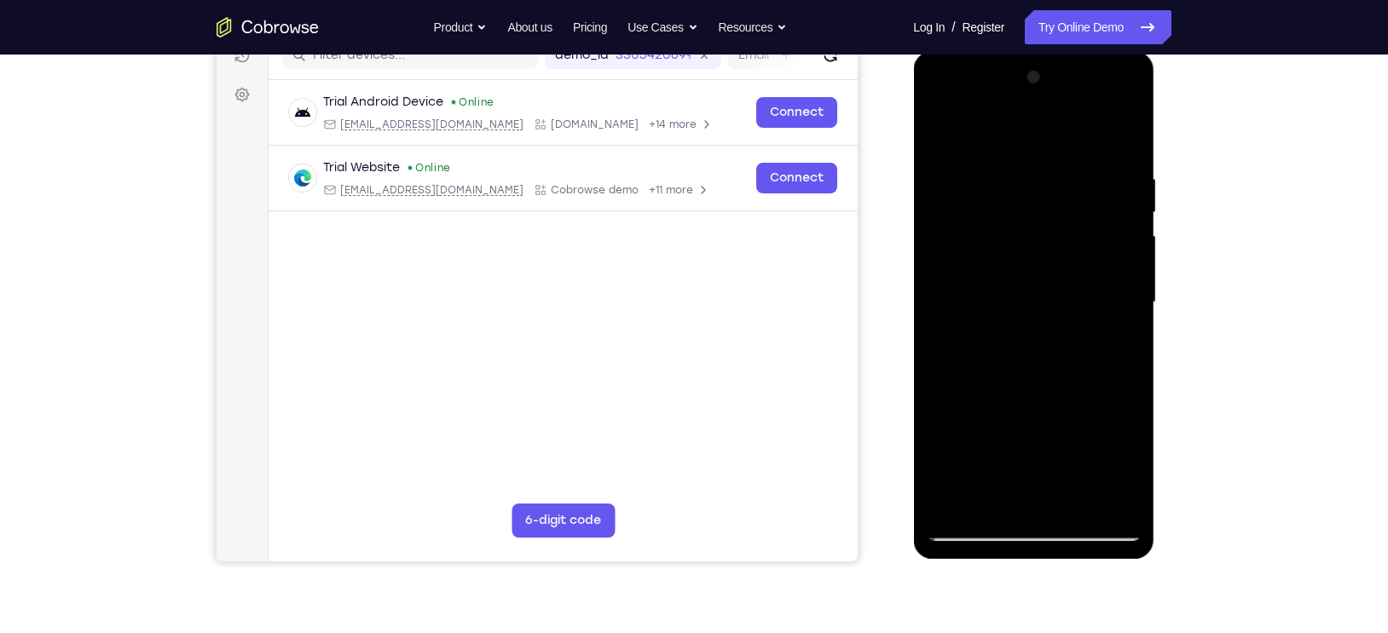
drag, startPoint x: 1070, startPoint y: 309, endPoint x: 1067, endPoint y: 233, distance: 75.9
click at [1067, 233] on div at bounding box center [1033, 302] width 215 height 477
click at [1131, 326] on div at bounding box center [1033, 302] width 215 height 477
drag, startPoint x: 1048, startPoint y: 398, endPoint x: 1041, endPoint y: 299, distance: 99.1
click at [1041, 299] on div at bounding box center [1033, 302] width 215 height 477
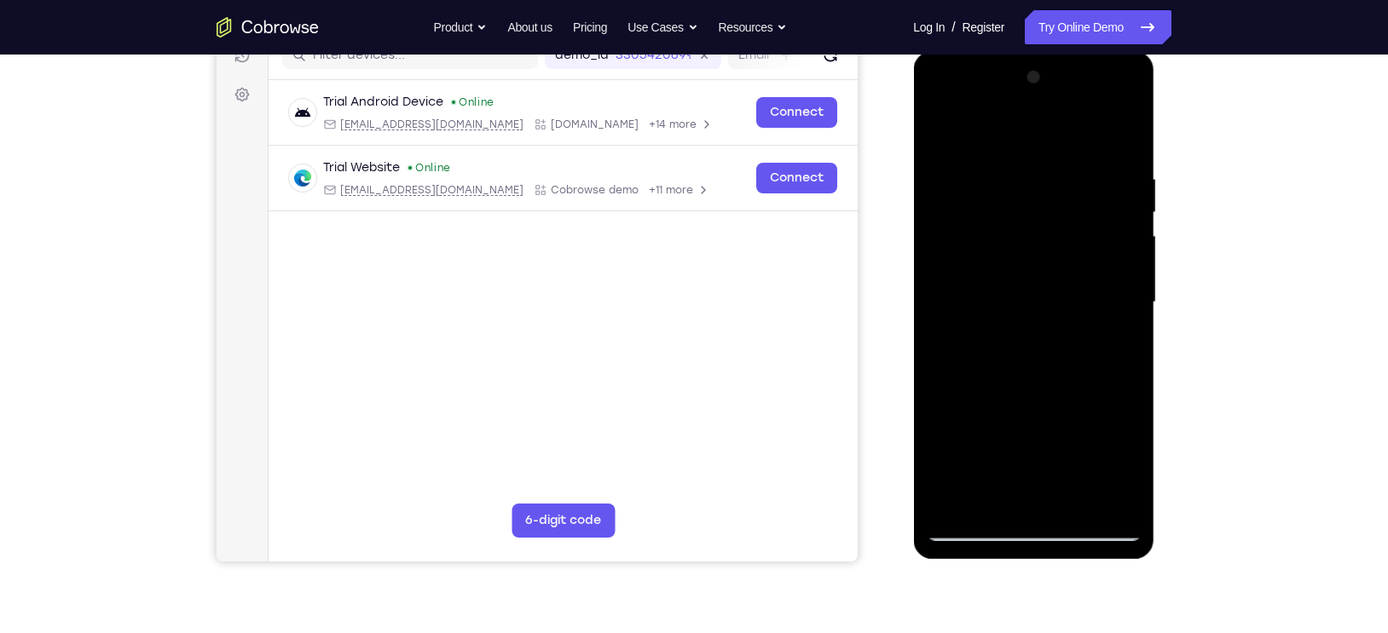
drag, startPoint x: 1013, startPoint y: 399, endPoint x: 1007, endPoint y: 270, distance: 128.8
click at [1007, 270] on div at bounding box center [1033, 302] width 215 height 477
click at [939, 252] on div at bounding box center [1033, 302] width 215 height 477
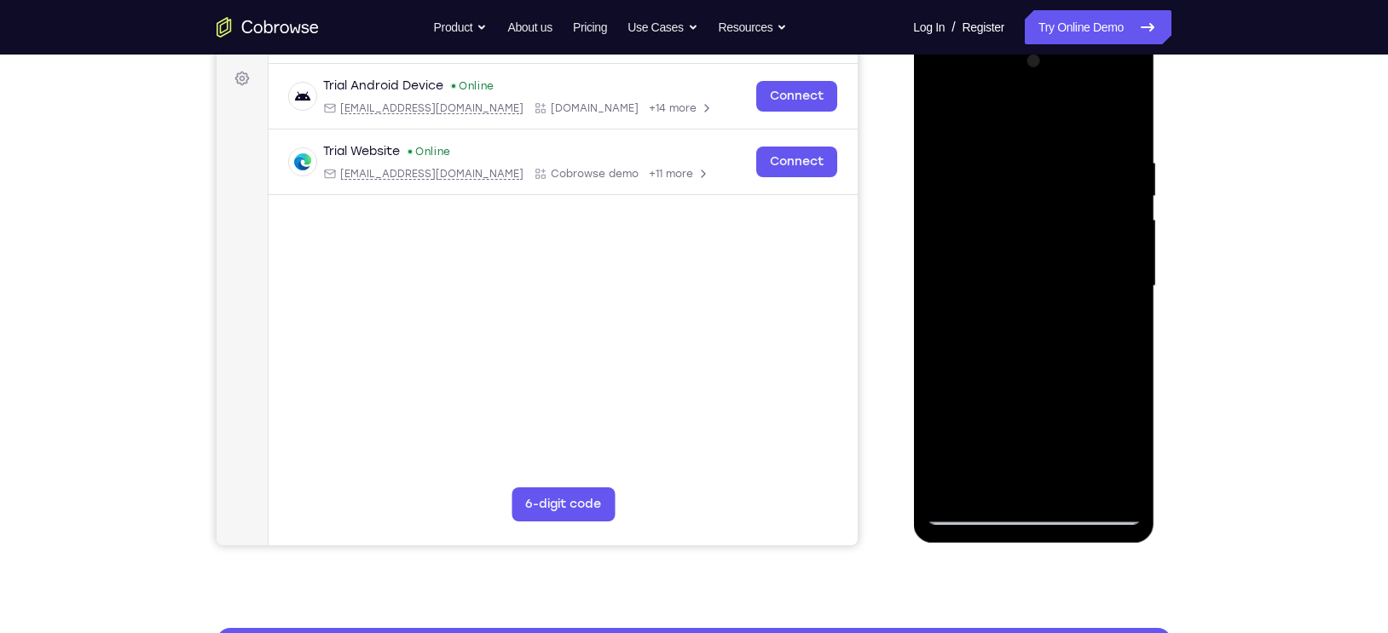
scroll to position [234, 0]
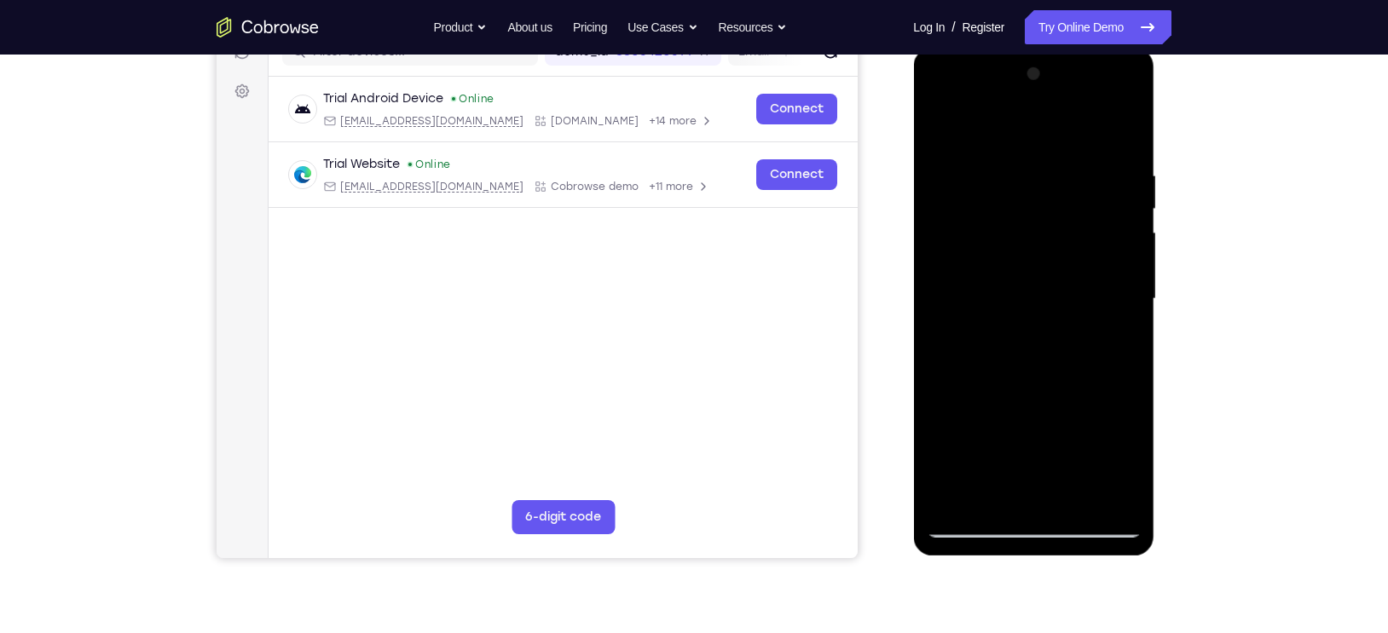
drag, startPoint x: 1024, startPoint y: 384, endPoint x: 1024, endPoint y: 297, distance: 86.9
click at [1024, 297] on div at bounding box center [1033, 299] width 215 height 477
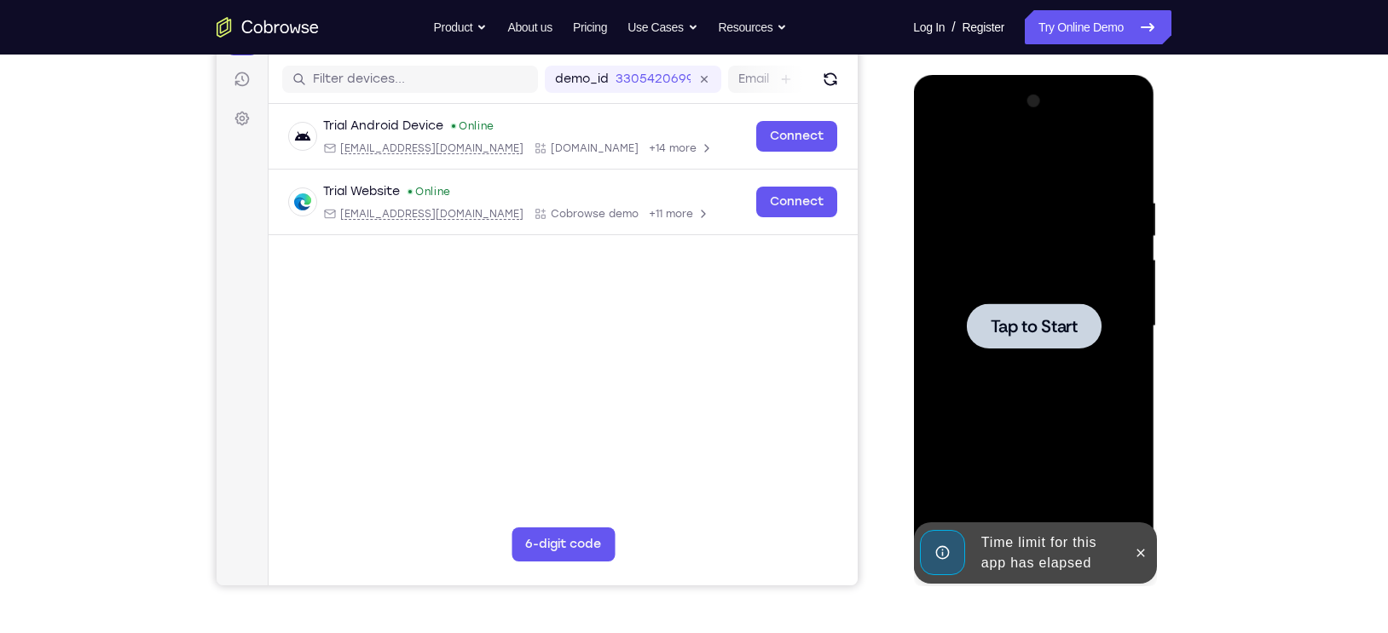
scroll to position [209, 0]
